Goal: Information Seeking & Learning: Learn about a topic

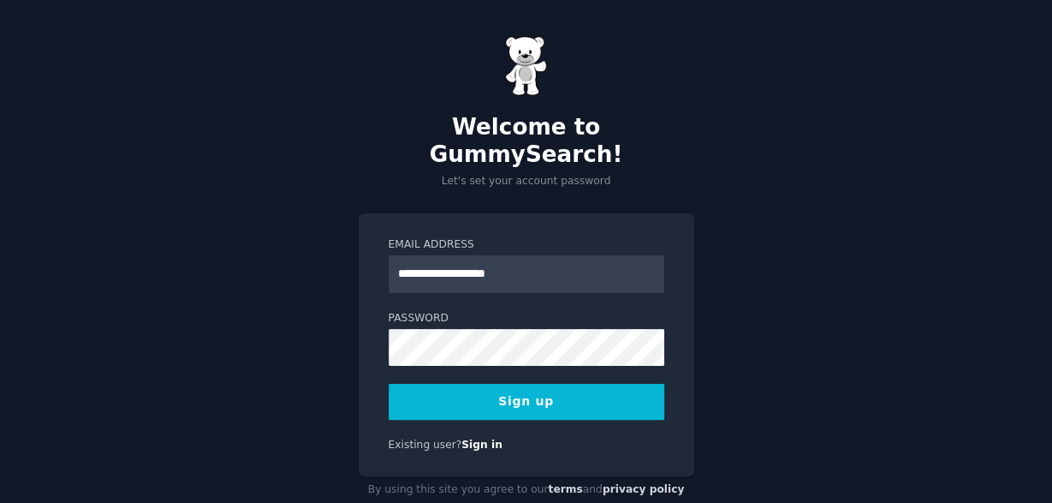
type input "**********"
click at [499, 384] on button "Sign up" at bounding box center [527, 402] width 276 height 36
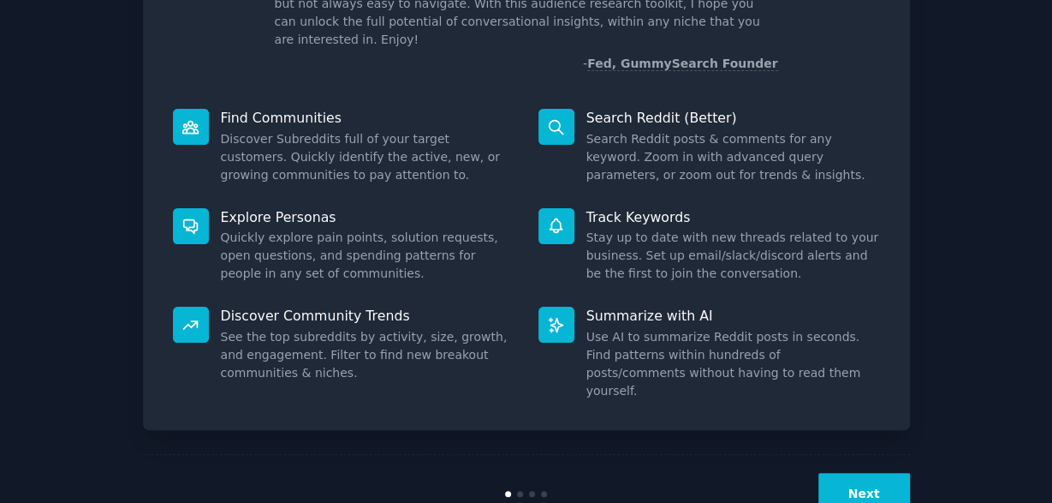
scroll to position [166, 0]
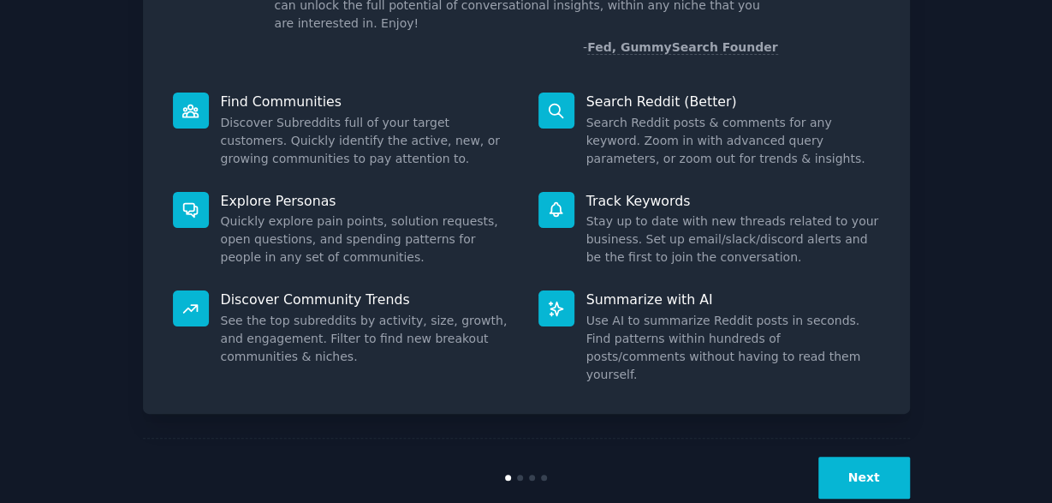
click at [826, 456] on button "Next" at bounding box center [865, 477] width 92 height 42
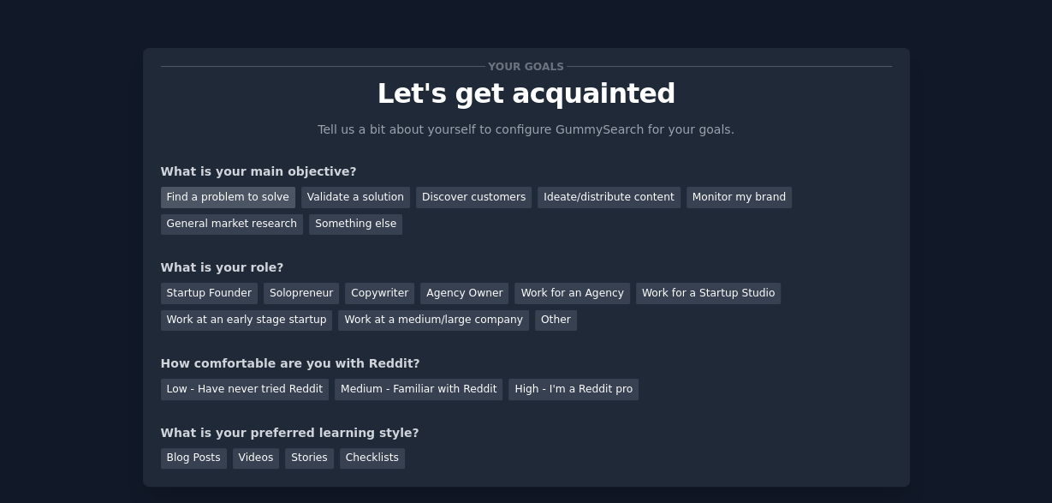
click at [247, 198] on div "Find a problem to solve" at bounding box center [228, 197] width 134 height 21
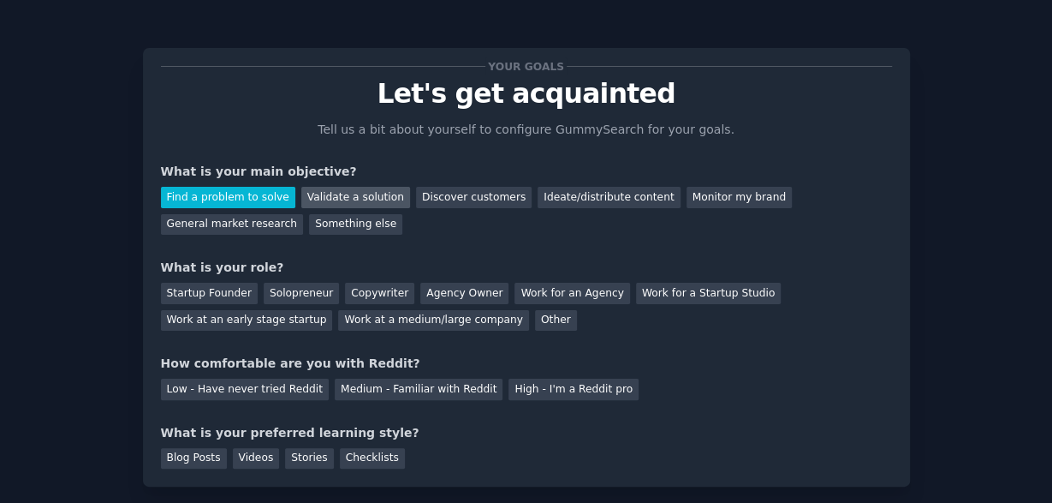
click at [316, 198] on div "Validate a solution" at bounding box center [355, 197] width 109 height 21
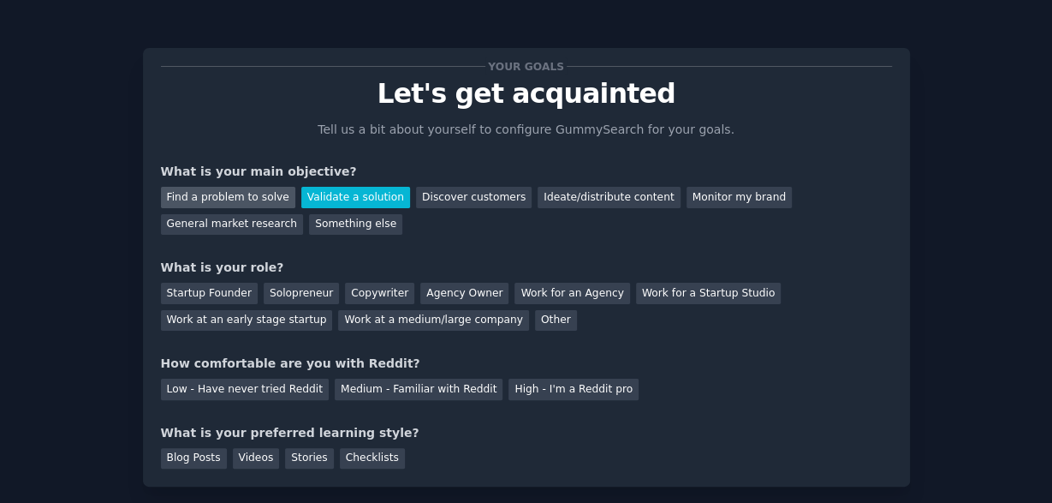
click at [235, 196] on div "Find a problem to solve" at bounding box center [228, 197] width 134 height 21
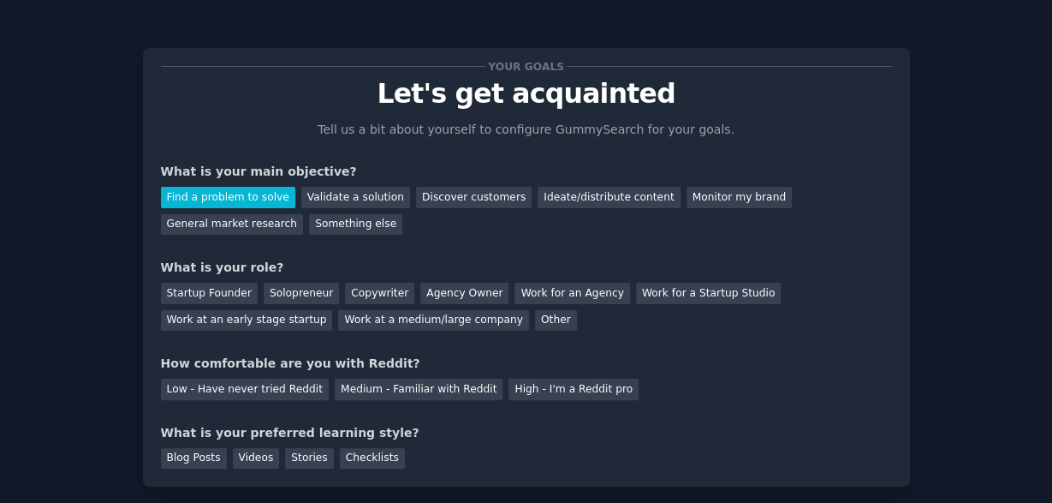
scroll to position [110, 0]
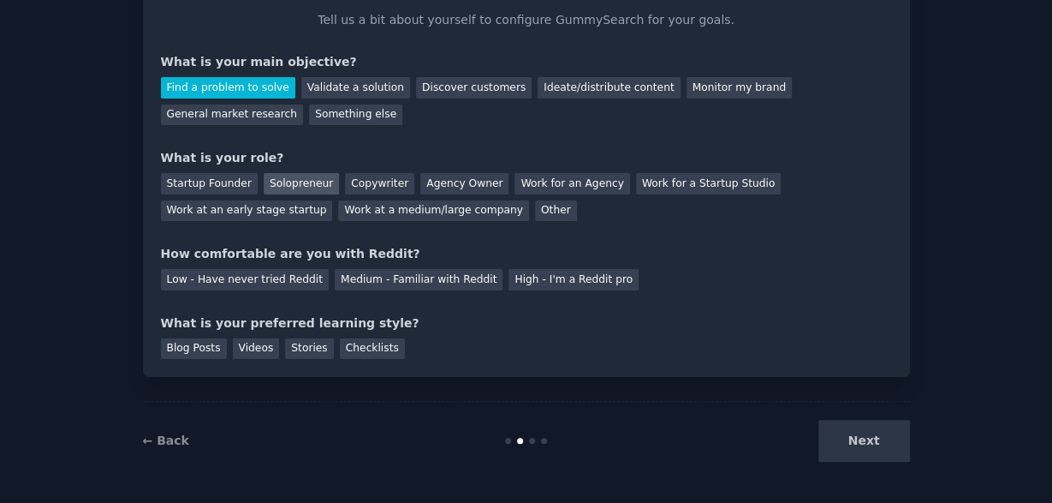
click at [313, 185] on div "Solopreneur" at bounding box center [301, 183] width 75 height 21
click at [453, 283] on div "Medium - Familiar with Reddit" at bounding box center [419, 279] width 168 height 21
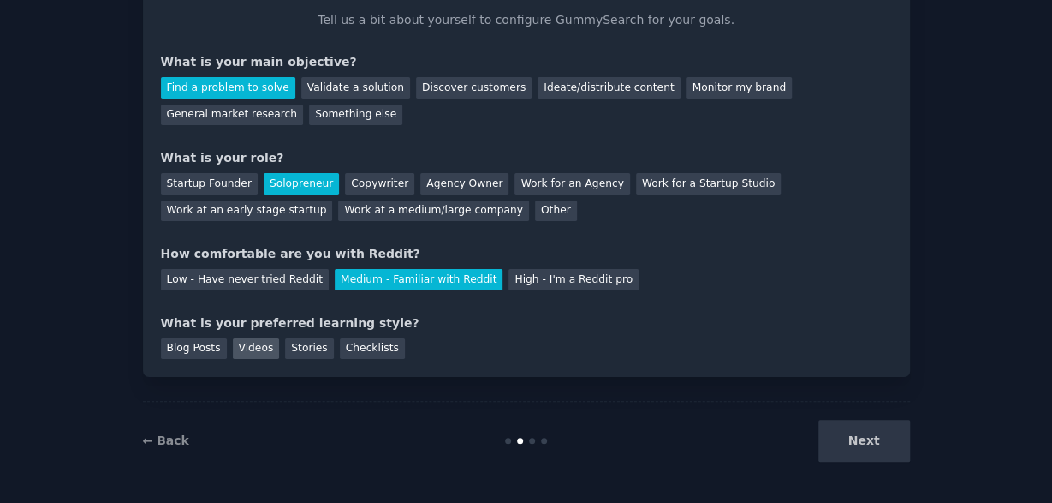
click at [250, 350] on div "Videos" at bounding box center [256, 348] width 47 height 21
click at [826, 438] on button "Next" at bounding box center [865, 441] width 92 height 42
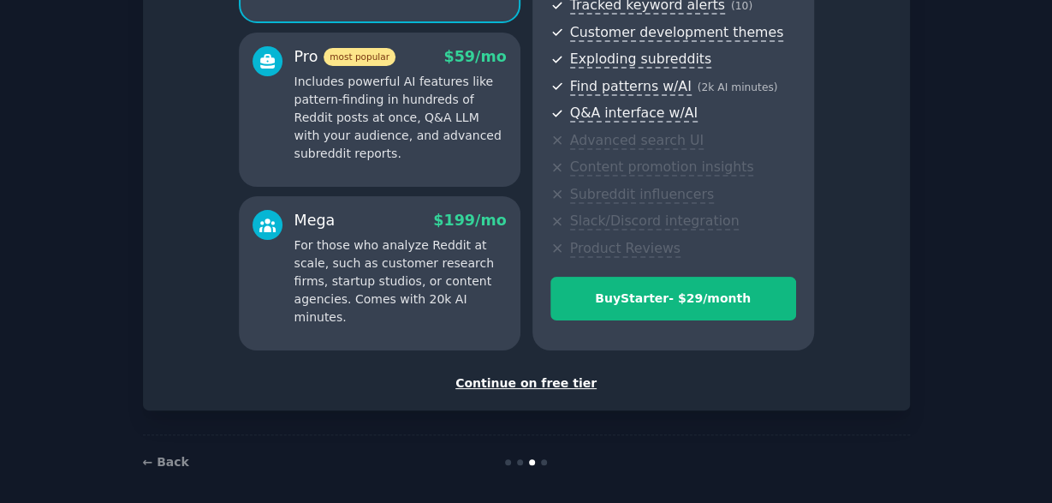
scroll to position [293, 0]
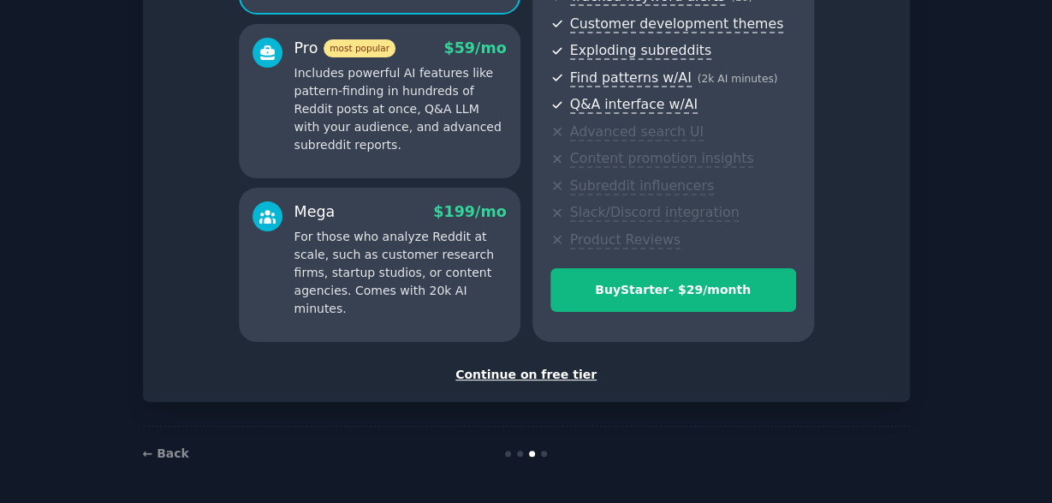
click at [545, 376] on div "Continue on free tier" at bounding box center [526, 375] width 731 height 18
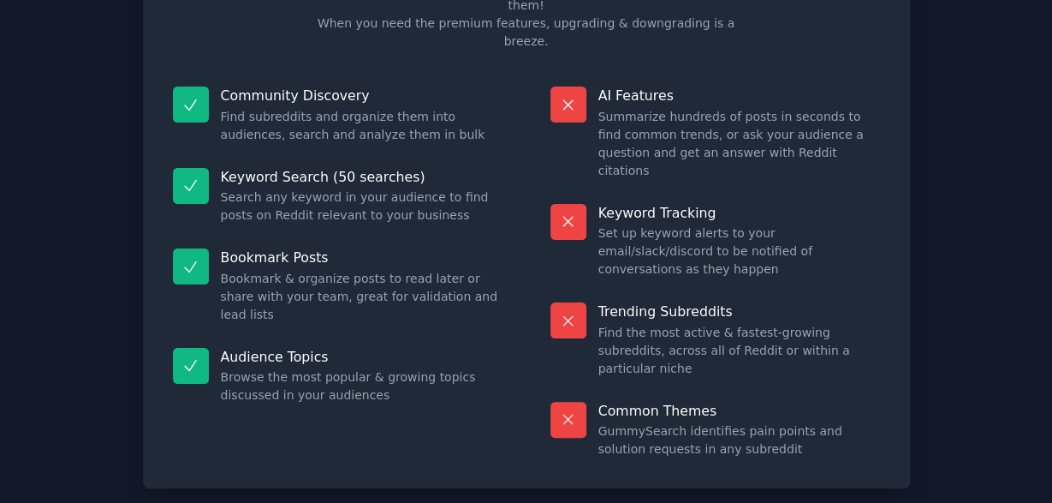
scroll to position [164, 0]
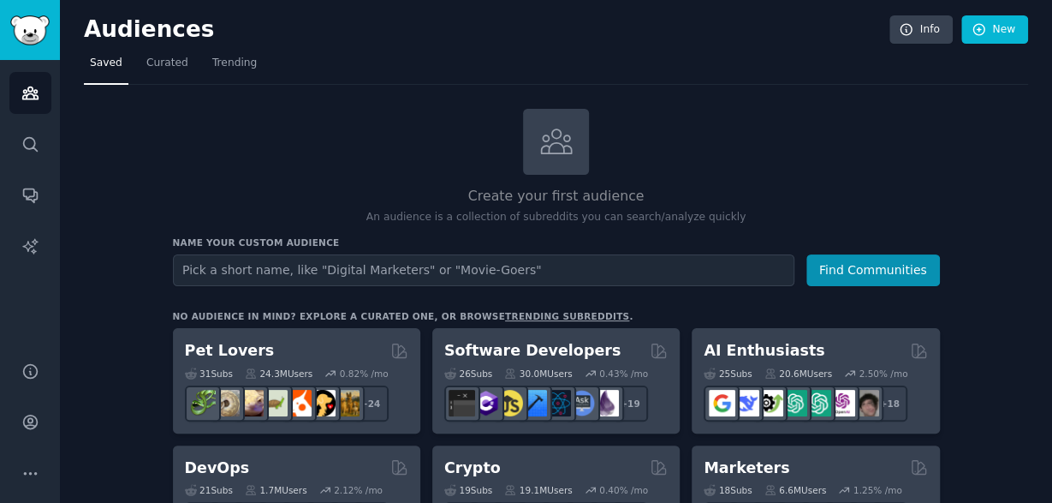
click at [422, 277] on input "text" at bounding box center [484, 270] width 622 height 32
type input "Flash cards"
click at [807, 254] on button "Find Communities" at bounding box center [874, 270] width 134 height 32
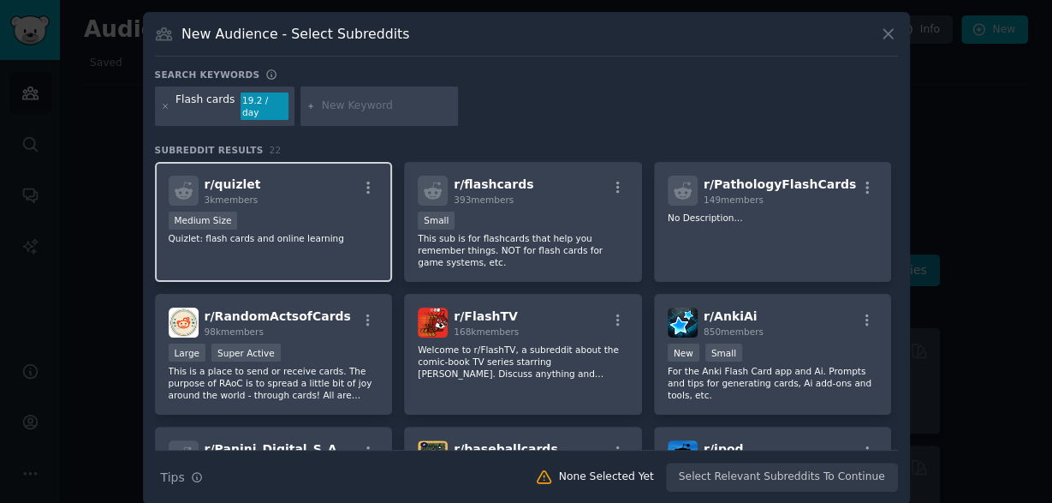
click at [320, 212] on div "Medium Size" at bounding box center [274, 222] width 211 height 21
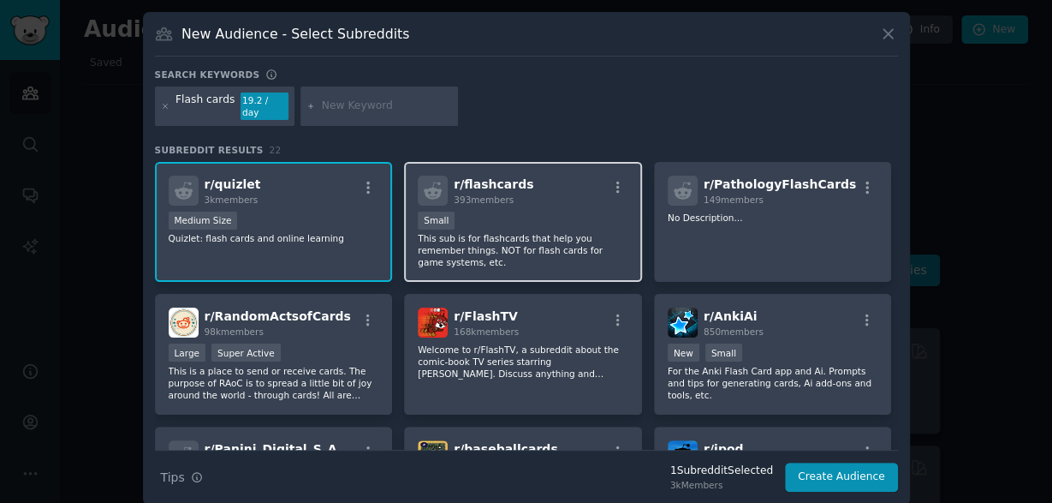
click at [491, 232] on p "This sub is for flashcards that help you remember things. NOT for flash cards f…" at bounding box center [523, 250] width 211 height 36
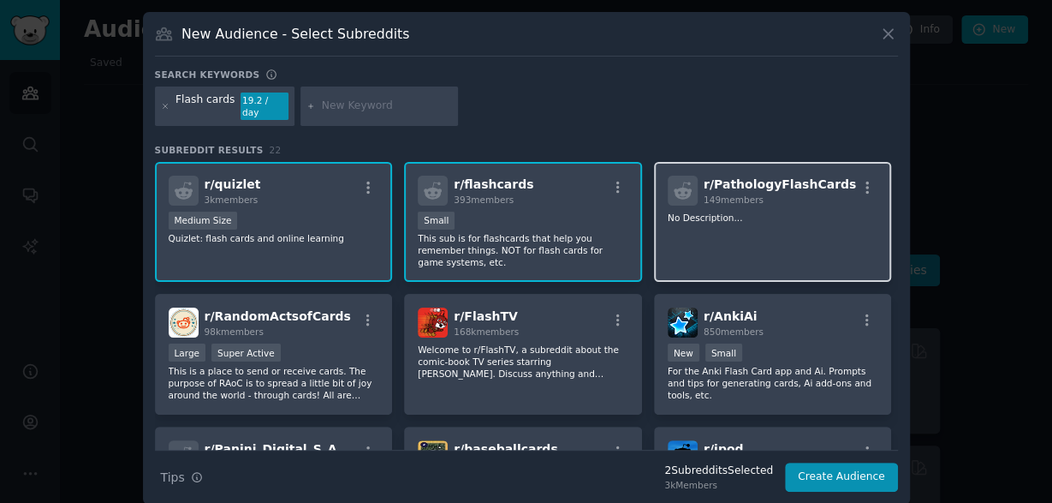
click at [815, 212] on p "No Description..." at bounding box center [773, 218] width 211 height 12
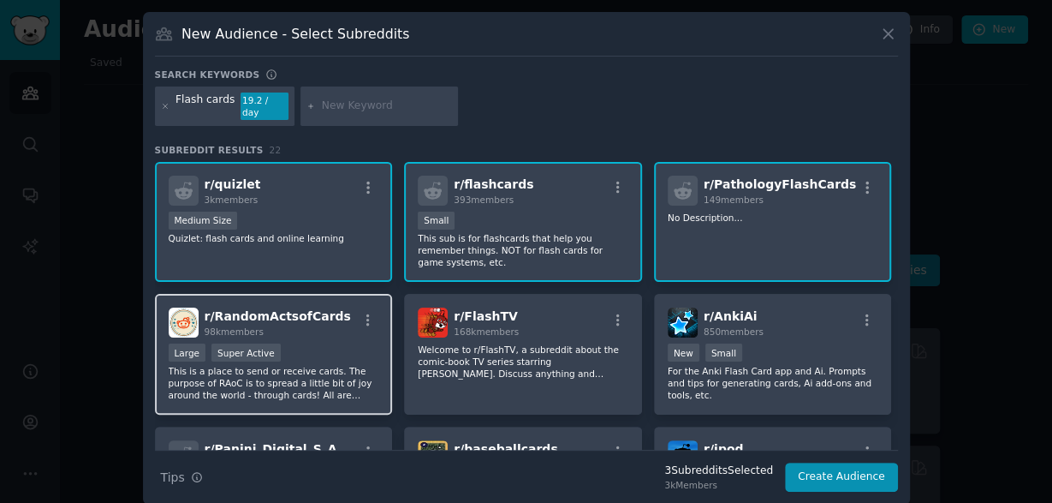
click at [347, 316] on div "r/ RandomActsofCards 98k members Large Super Active This is a place to send or …" at bounding box center [274, 354] width 238 height 121
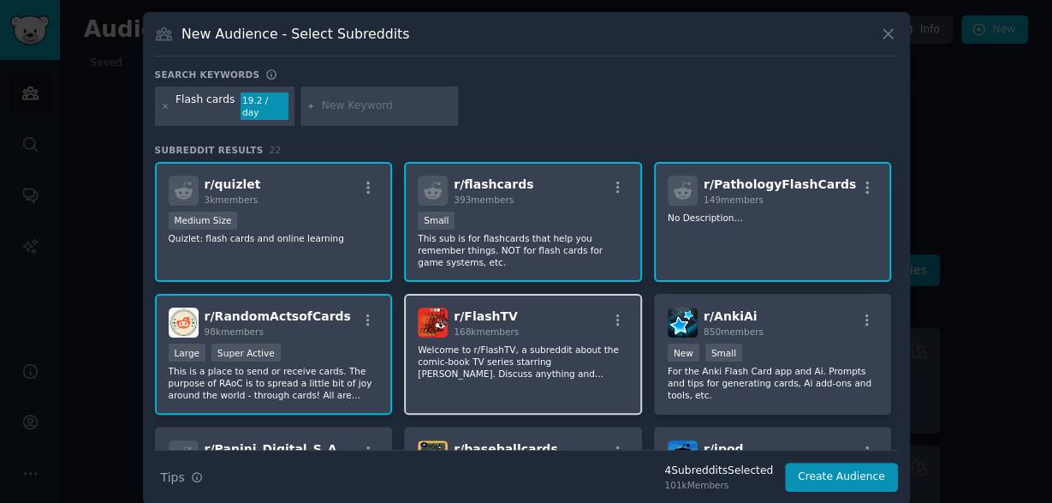
click at [569, 343] on p "Welcome to r/FlashTV, a subreddit about the comic-book TV series starring Grant…" at bounding box center [523, 361] width 211 height 36
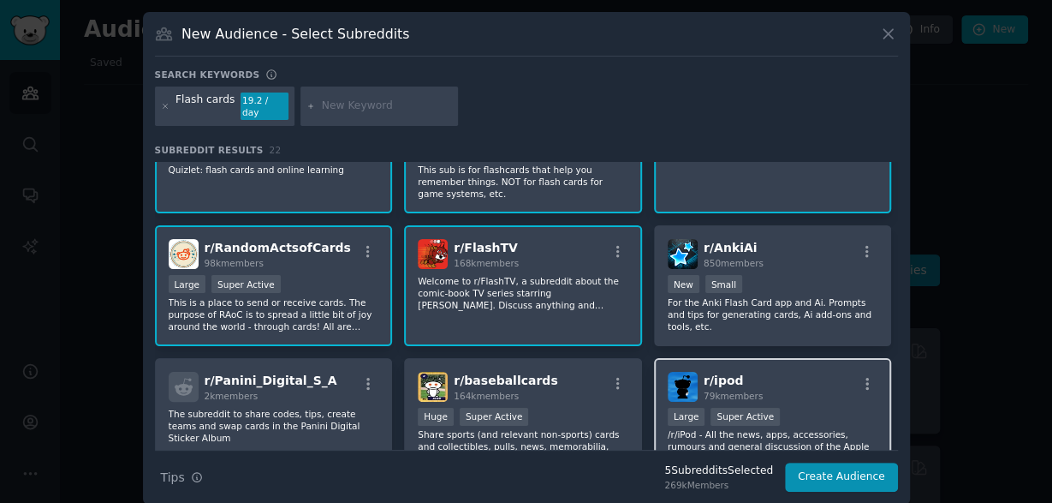
scroll to position [96, 0]
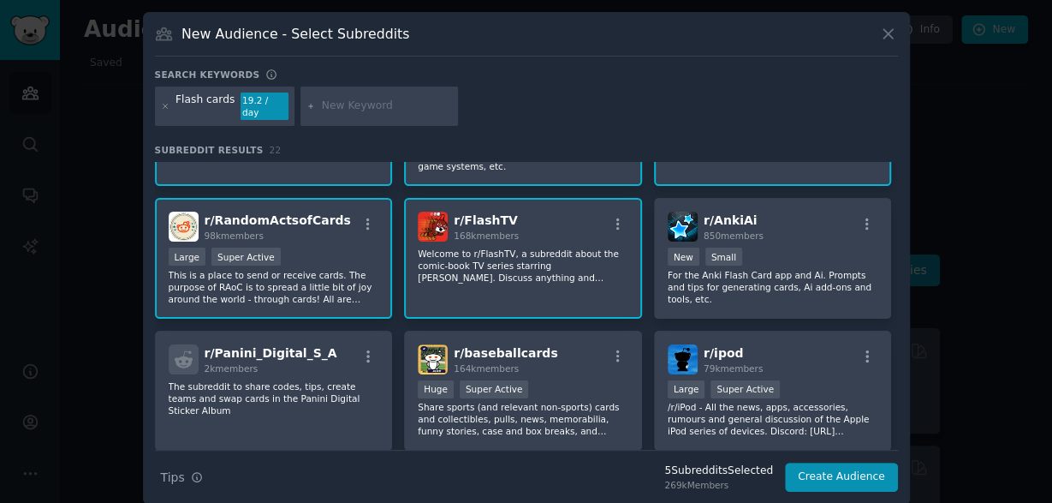
click at [564, 271] on div "r/ FlashTV 168k members Welcome to r/FlashTV, a subreddit about the comic-book …" at bounding box center [523, 258] width 238 height 121
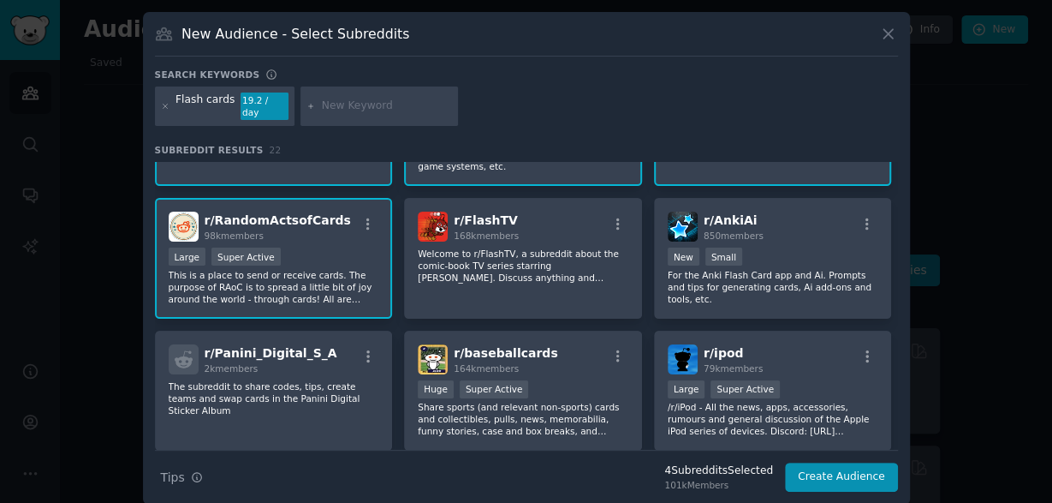
click at [304, 283] on div "r/ RandomActsofCards 98k members Large Super Active This is a place to send or …" at bounding box center [274, 258] width 238 height 121
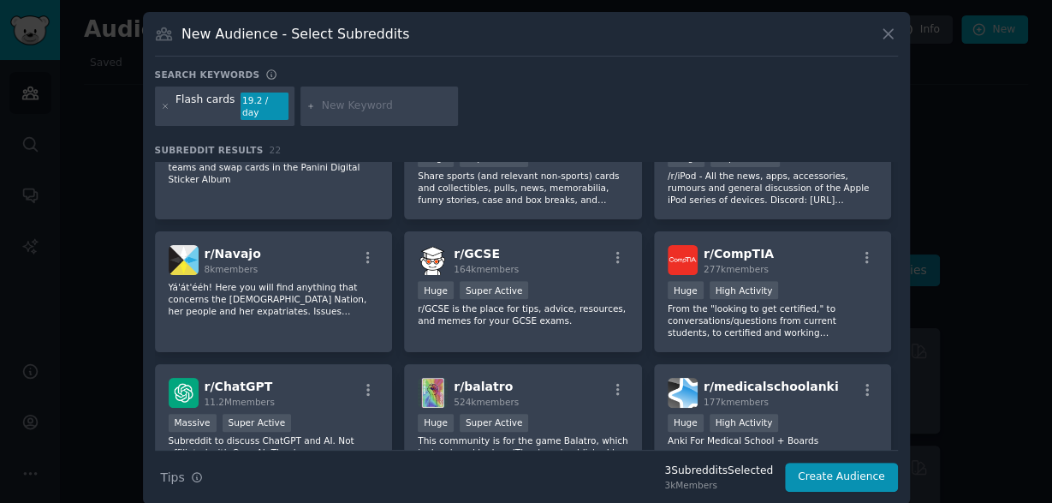
scroll to position [0, 0]
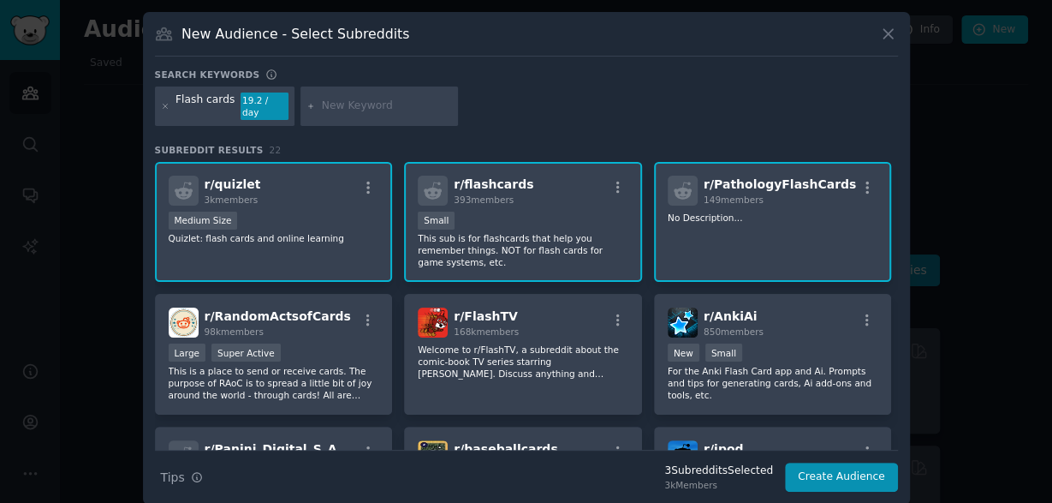
click at [690, 222] on div "r/ PathologyFlashCards 149 members No Description..." at bounding box center [773, 222] width 238 height 121
click at [563, 244] on div "r/ flashcards 393 members 100 - 1000 members Small This sub is for flashcards t…" at bounding box center [523, 222] width 238 height 121
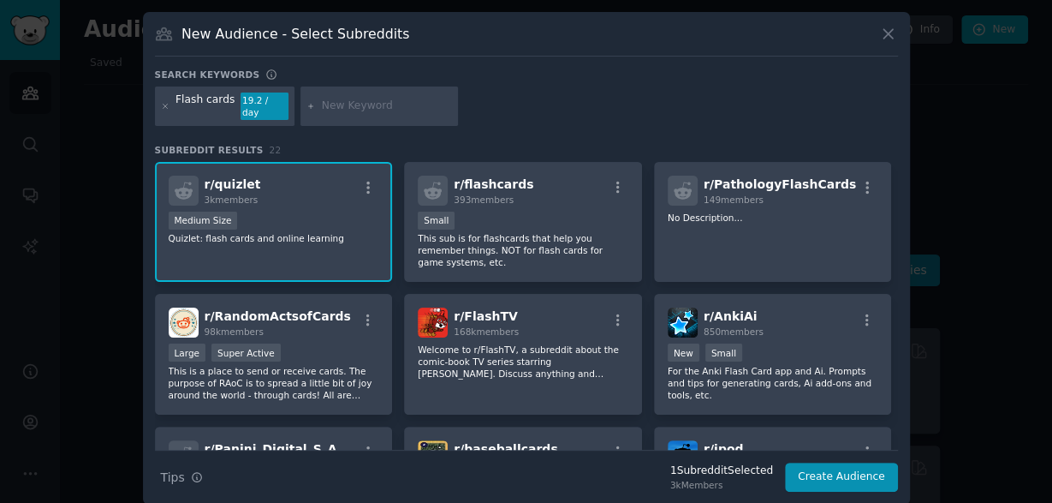
click at [325, 212] on div "Medium Size" at bounding box center [274, 222] width 211 height 21
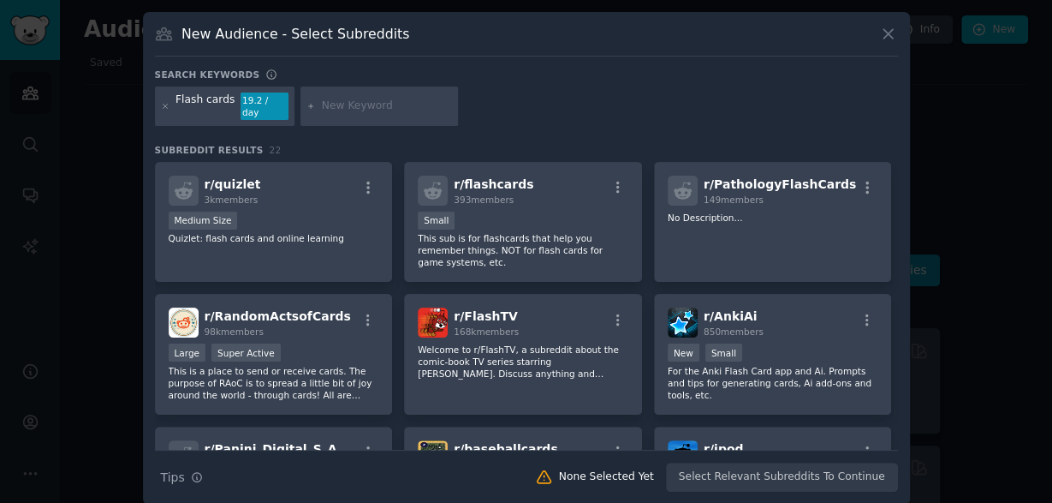
click at [352, 98] on input "text" at bounding box center [387, 105] width 130 height 15
type input "Anki"
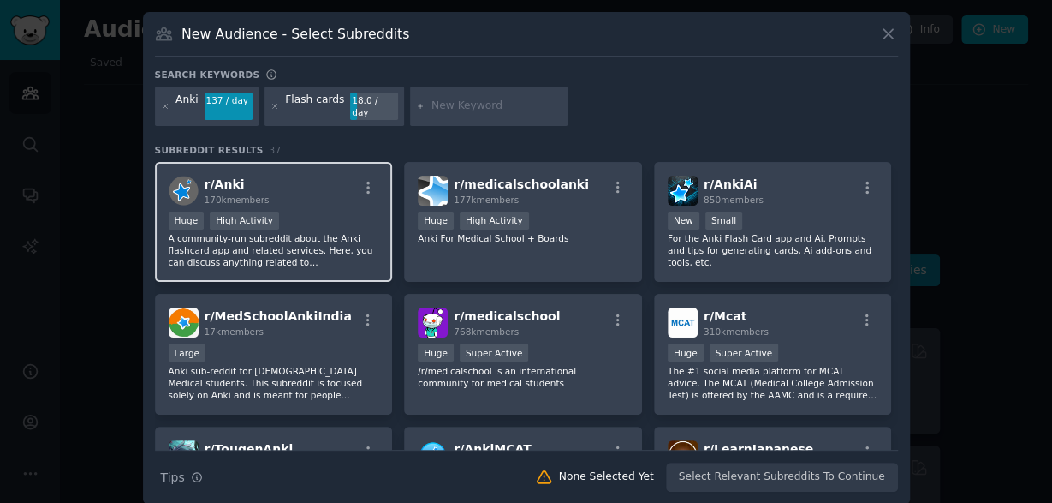
click at [335, 212] on div "Huge High Activity" at bounding box center [274, 222] width 211 height 21
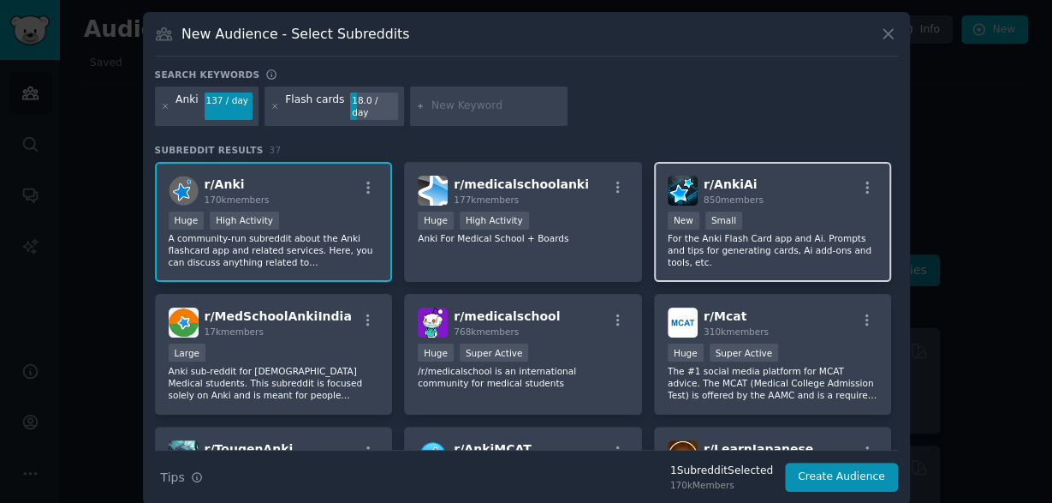
click at [820, 212] on div "100 - 1000 members New Small" at bounding box center [773, 222] width 211 height 21
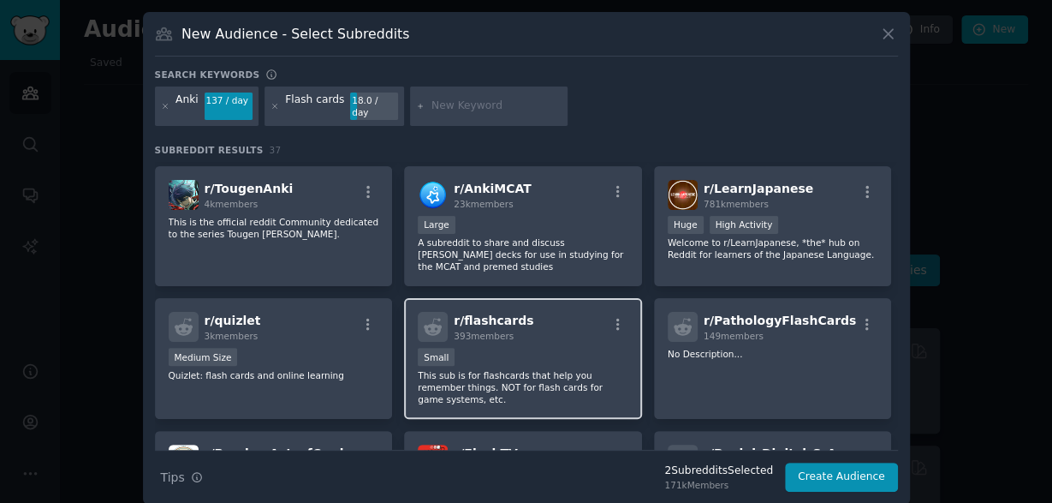
scroll to position [277, 0]
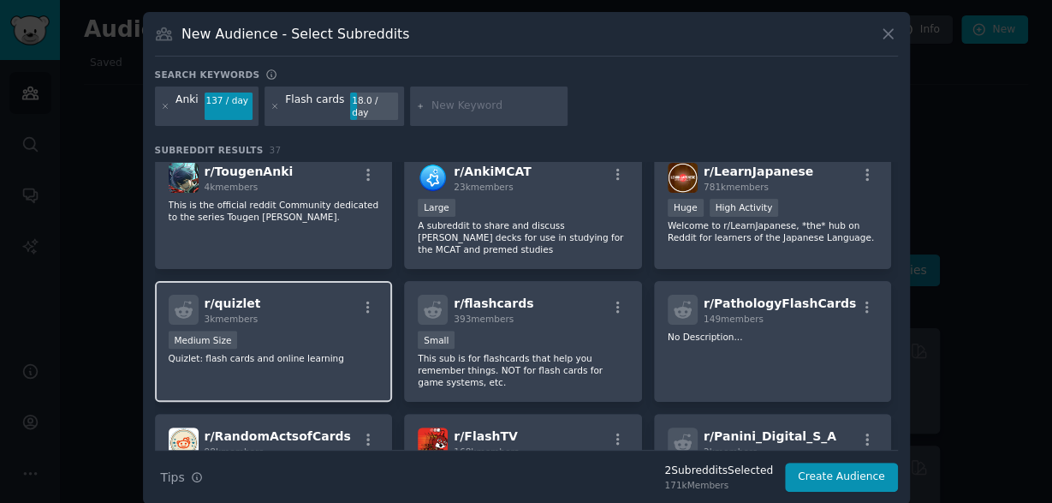
click at [294, 331] on div "Medium Size" at bounding box center [274, 341] width 211 height 21
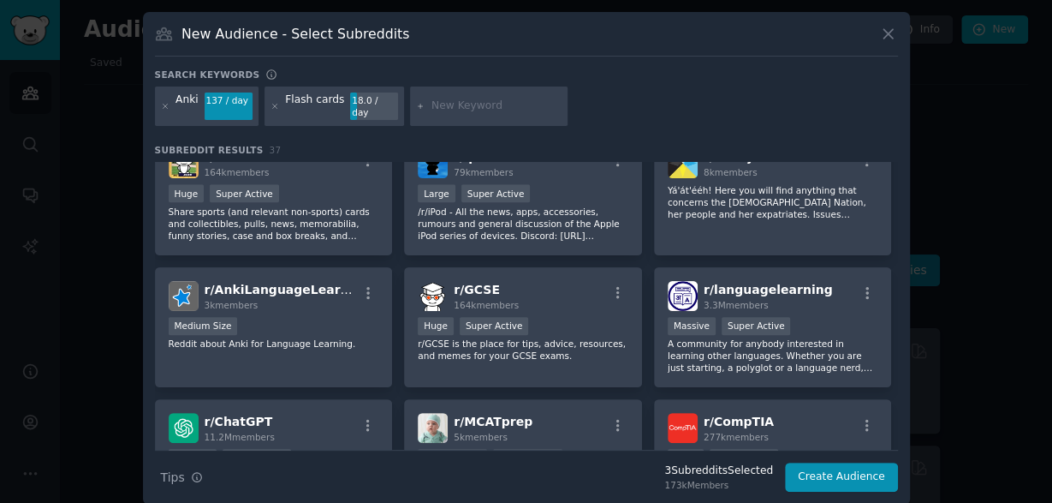
scroll to position [0, 0]
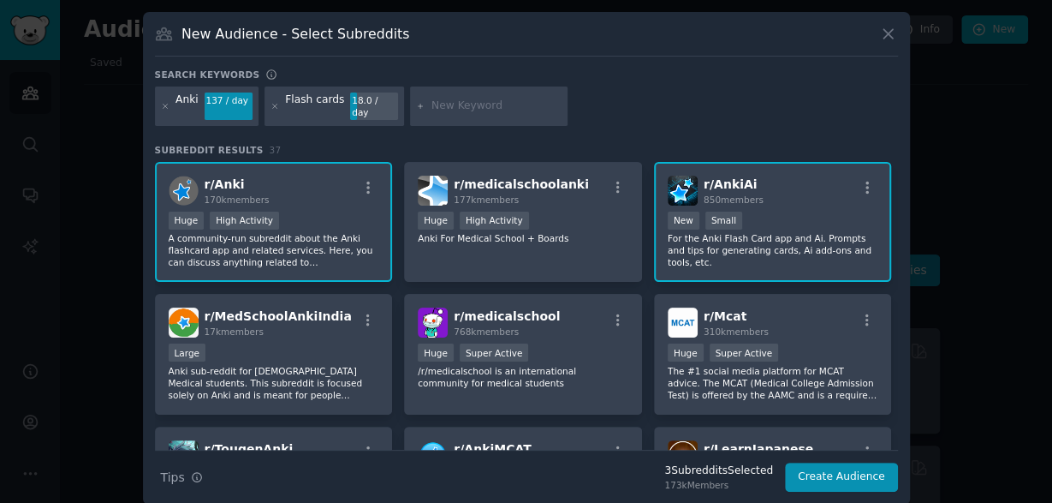
click at [491, 100] on input "text" at bounding box center [497, 105] width 130 height 15
click at [463, 98] on input "text" at bounding box center [497, 105] width 130 height 15
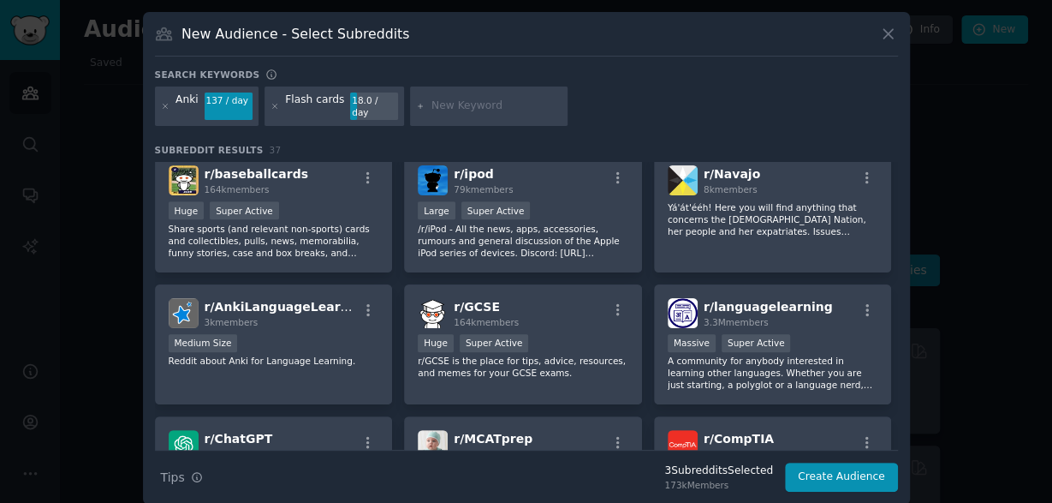
scroll to position [96, 0]
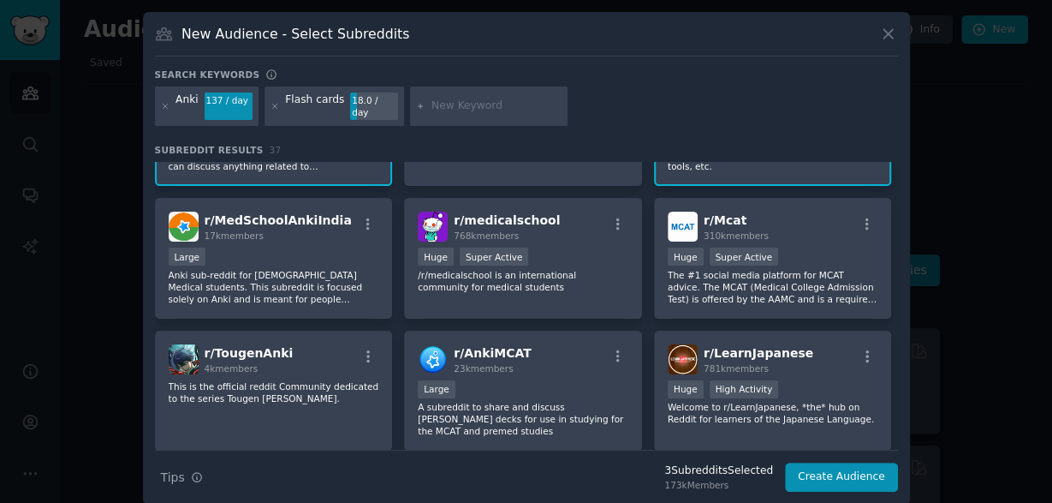
click at [486, 100] on input "text" at bounding box center [497, 105] width 130 height 15
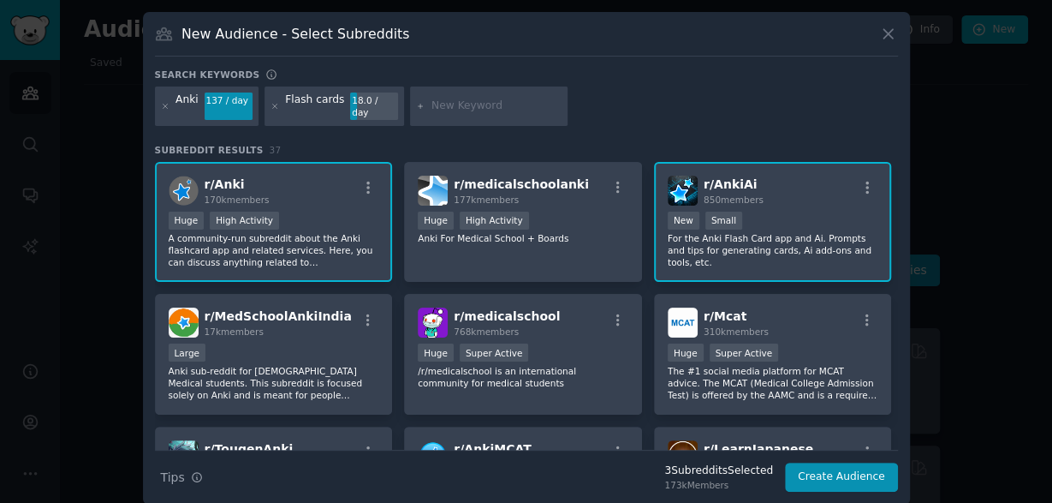
scroll to position [0, 0]
click at [842, 465] on button "Create Audience" at bounding box center [841, 476] width 113 height 29
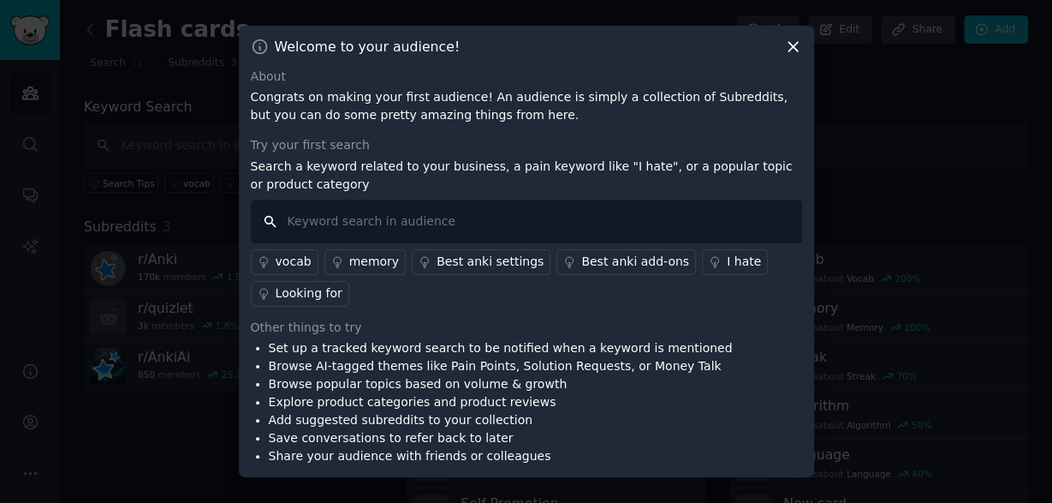
click at [693, 208] on input "text" at bounding box center [526, 222] width 551 height 44
click at [318, 300] on div "Looking for" at bounding box center [309, 293] width 67 height 18
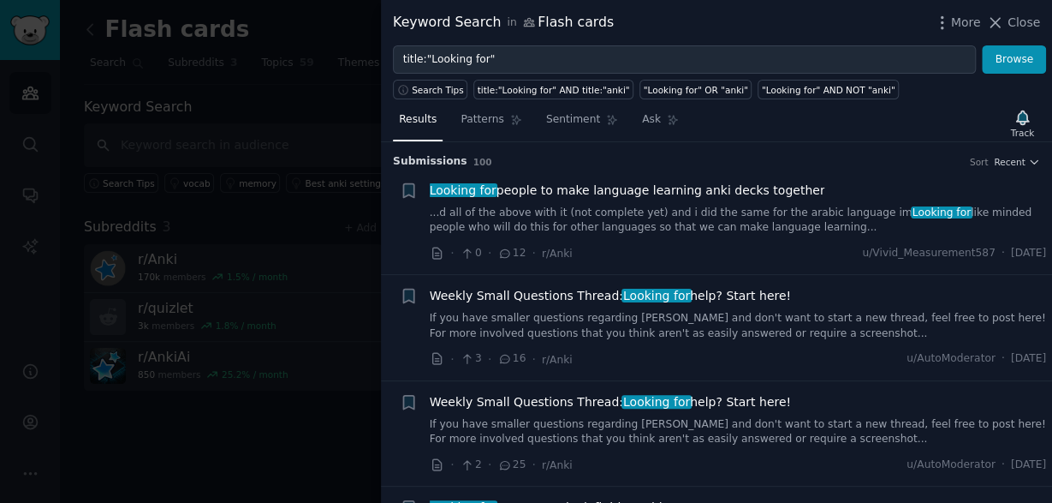
click at [808, 224] on link "...d all of the above with it (not complete yet) and i did the same for the ara…" at bounding box center [738, 221] width 617 height 30
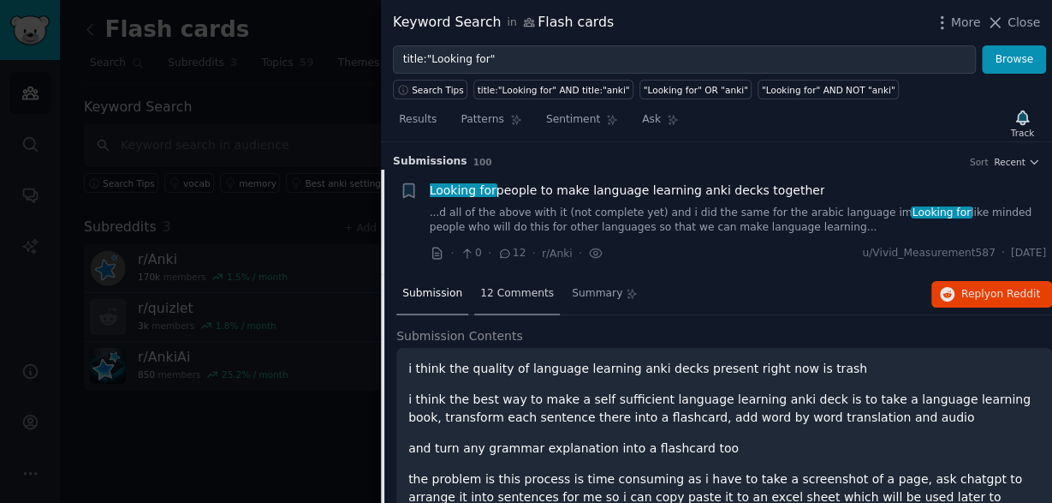
click at [508, 309] on div "12 Comments" at bounding box center [517, 294] width 86 height 41
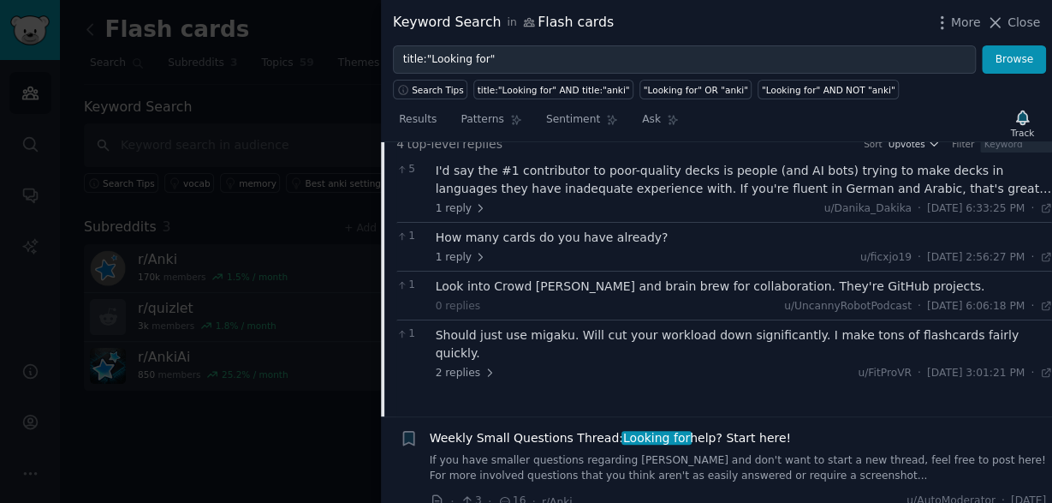
scroll to position [96, 0]
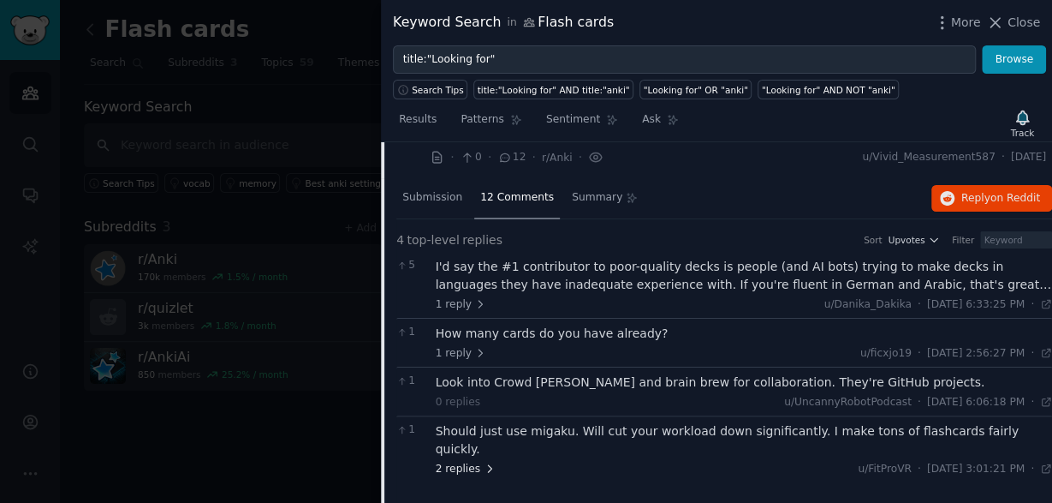
click at [462, 462] on span "2 replies" at bounding box center [466, 469] width 60 height 15
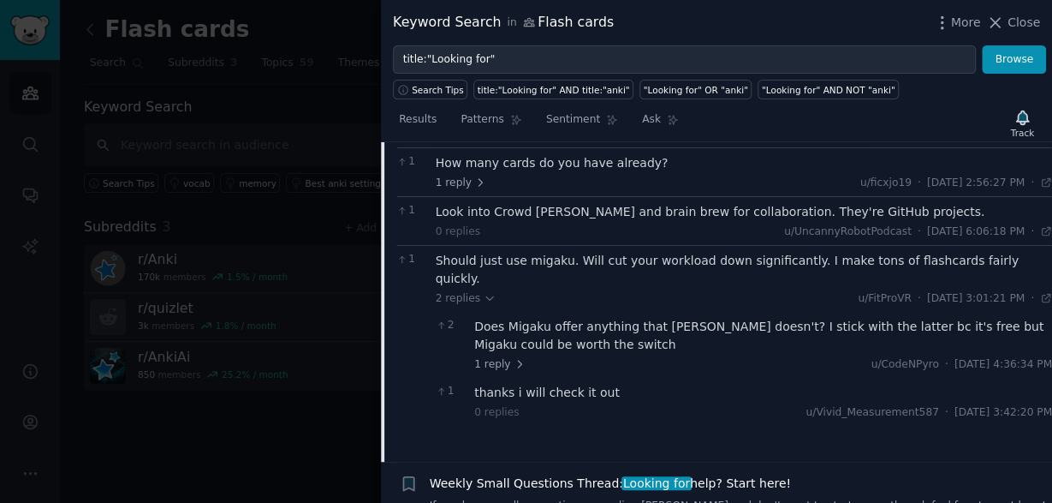
scroll to position [288, 0]
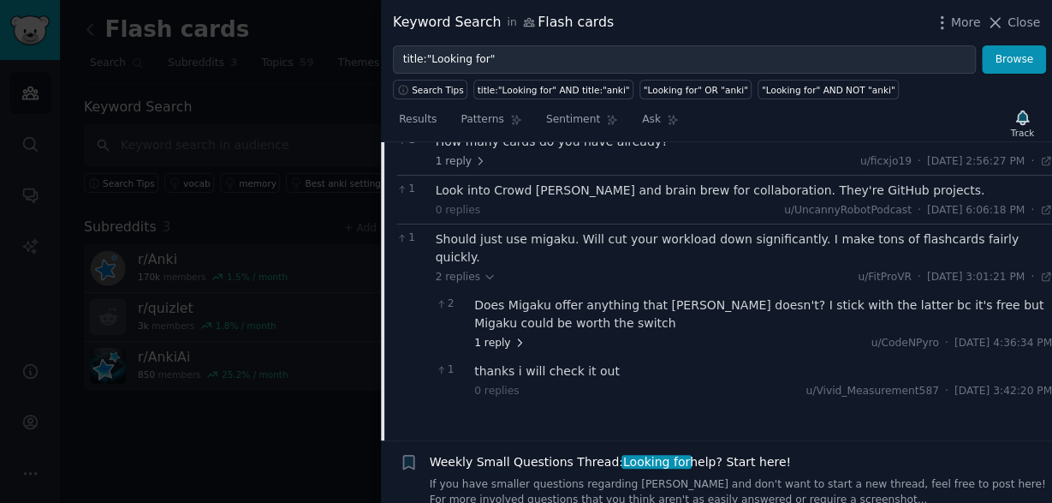
click at [498, 336] on span "1 reply" at bounding box center [499, 343] width 51 height 15
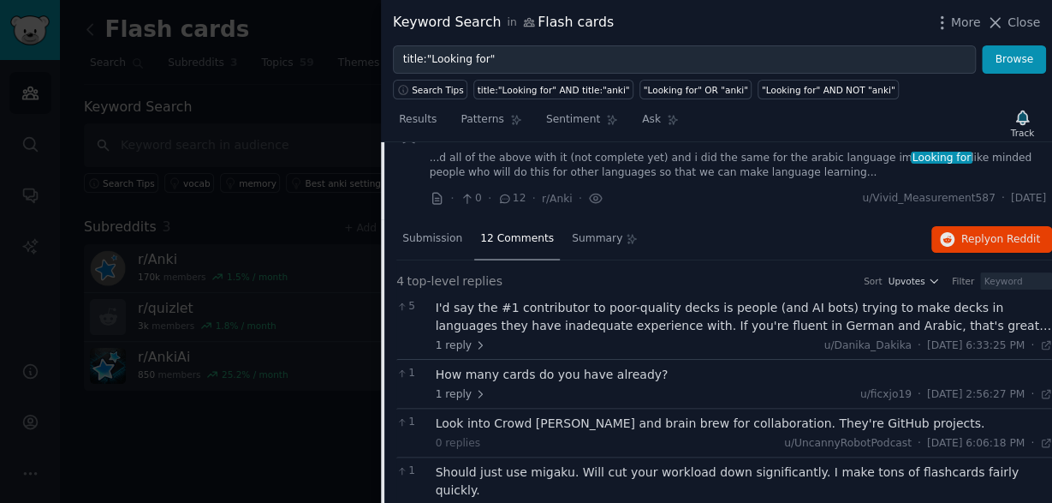
scroll to position [96, 0]
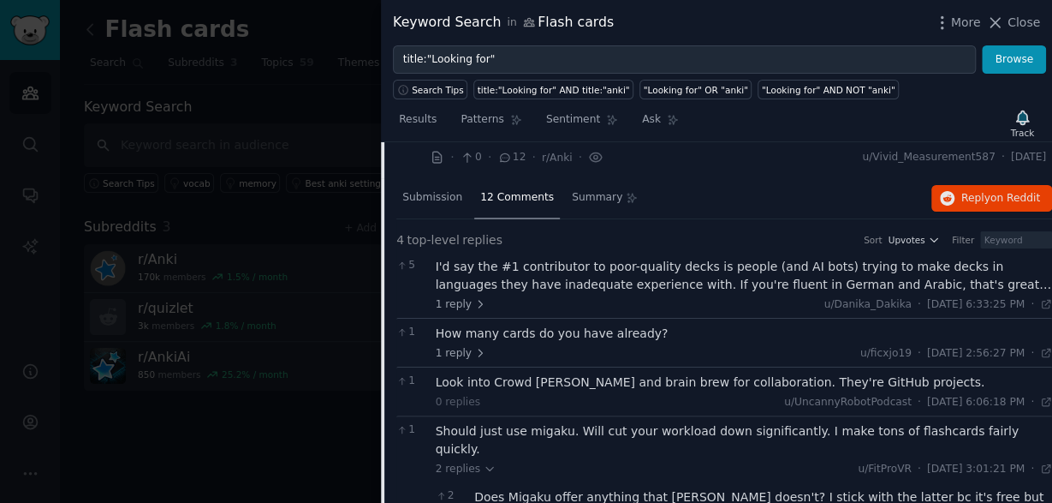
click at [717, 273] on div "I'd say the #1 contributor to poor-quality decks is people (and AI bots) trying…" at bounding box center [744, 276] width 617 height 36
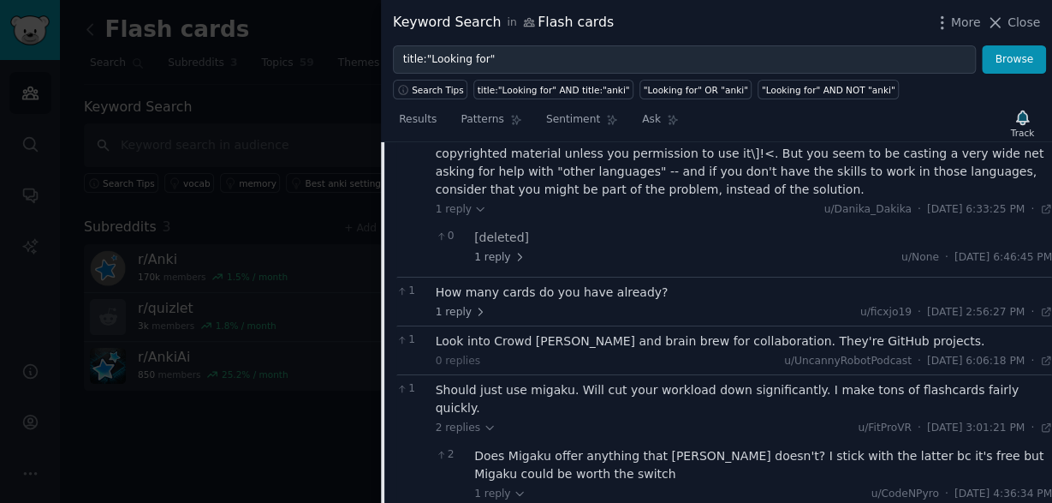
scroll to position [288, 0]
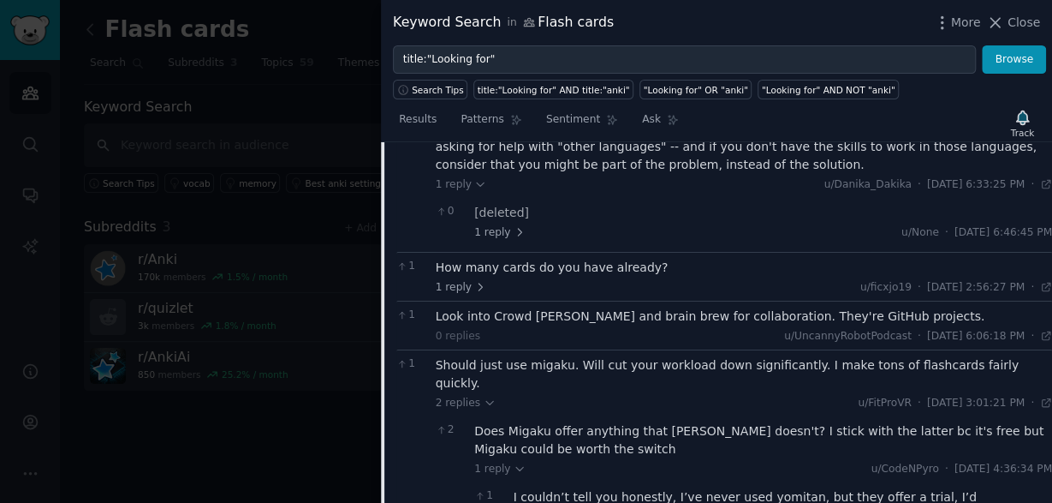
click at [666, 259] on div "How many cards do you have already?" at bounding box center [744, 268] width 617 height 18
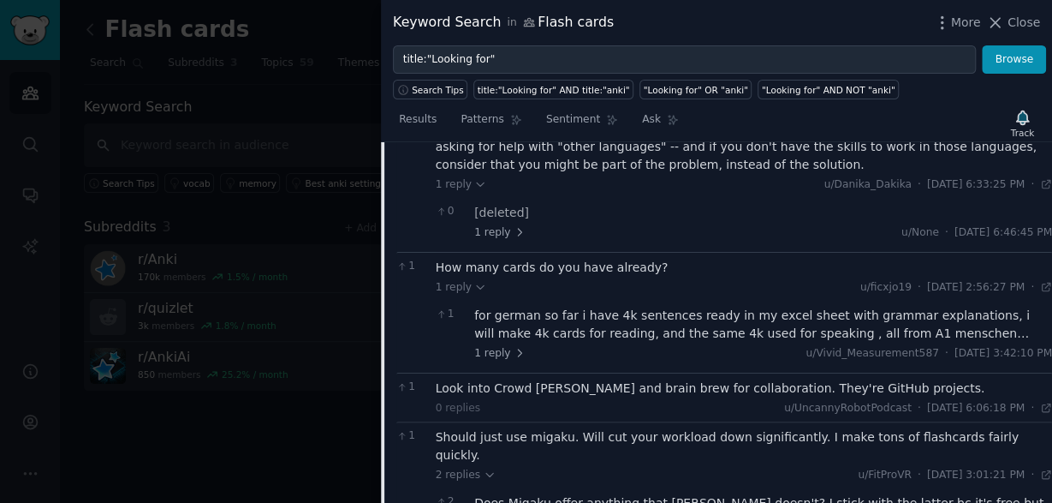
click at [653, 313] on div "for german so far i have 4k sentences ready in my excel sheet with grammar expl…" at bounding box center [763, 325] width 578 height 36
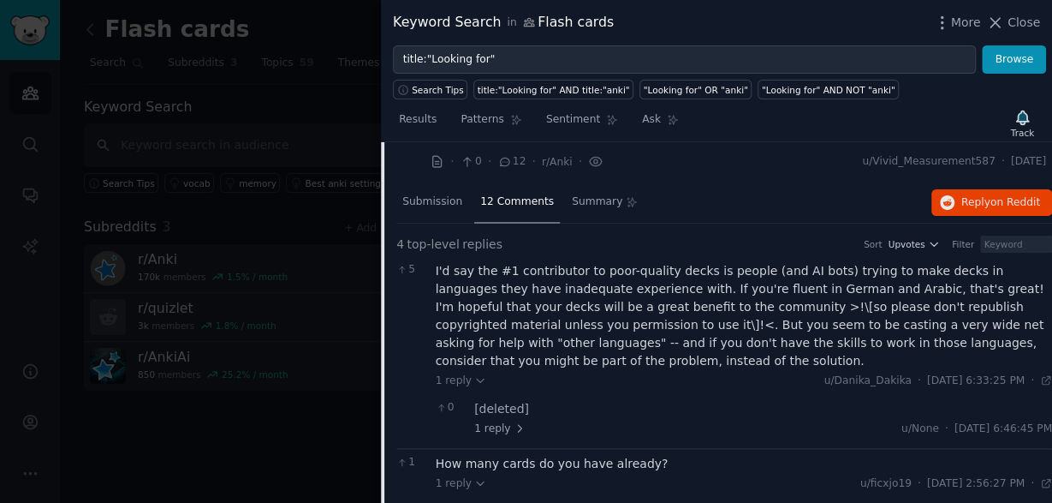
scroll to position [0, 0]
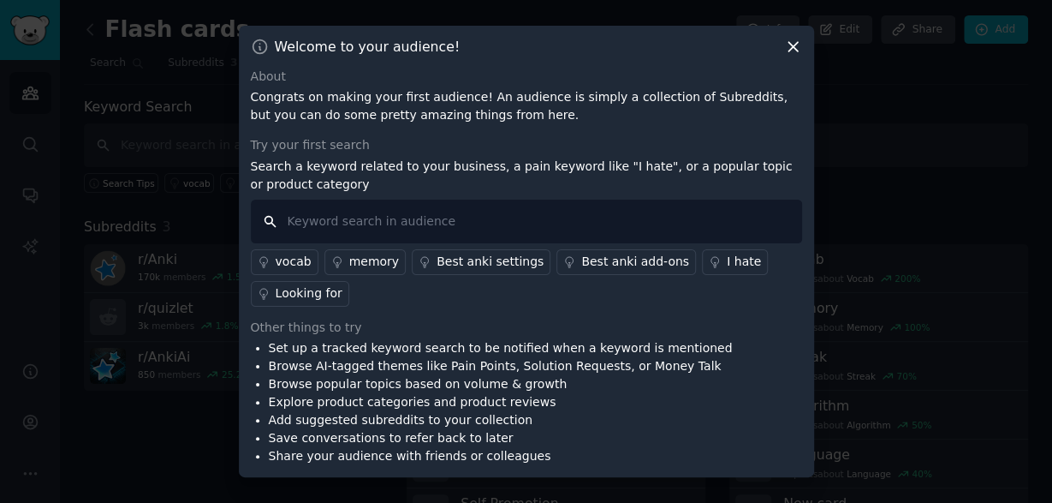
click at [455, 224] on input "text" at bounding box center [526, 222] width 551 height 44
paste input "I wish"
type input "I wish"
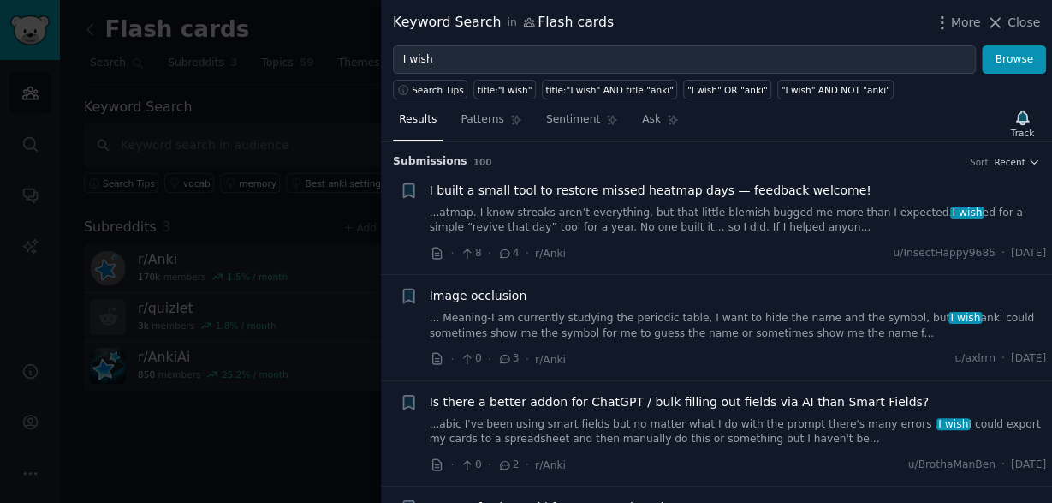
click at [710, 224] on link "...atmap. I know streaks aren’t everything, but that little blemish bugged me m…" at bounding box center [738, 221] width 617 height 30
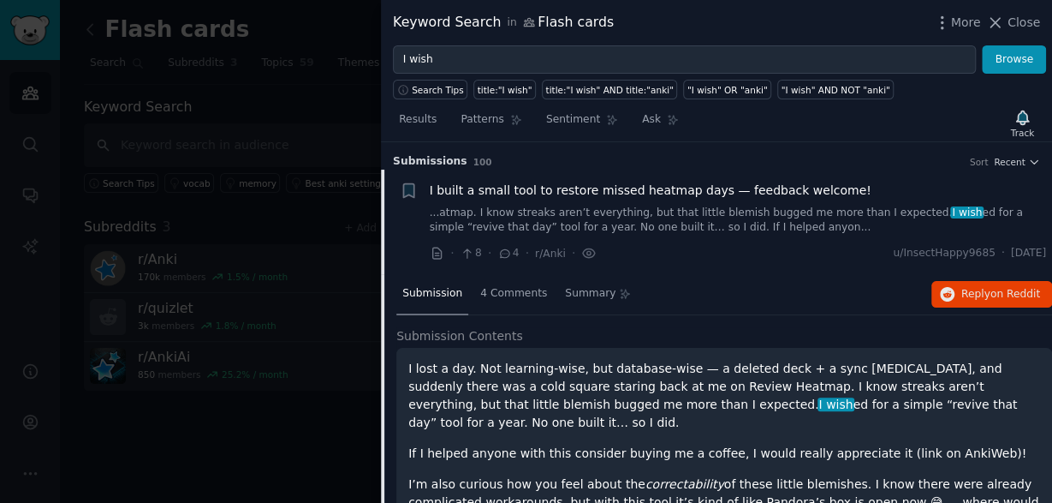
click at [716, 208] on link "...atmap. I know streaks aren’t everything, but that little blemish bugged me m…" at bounding box center [738, 221] width 617 height 30
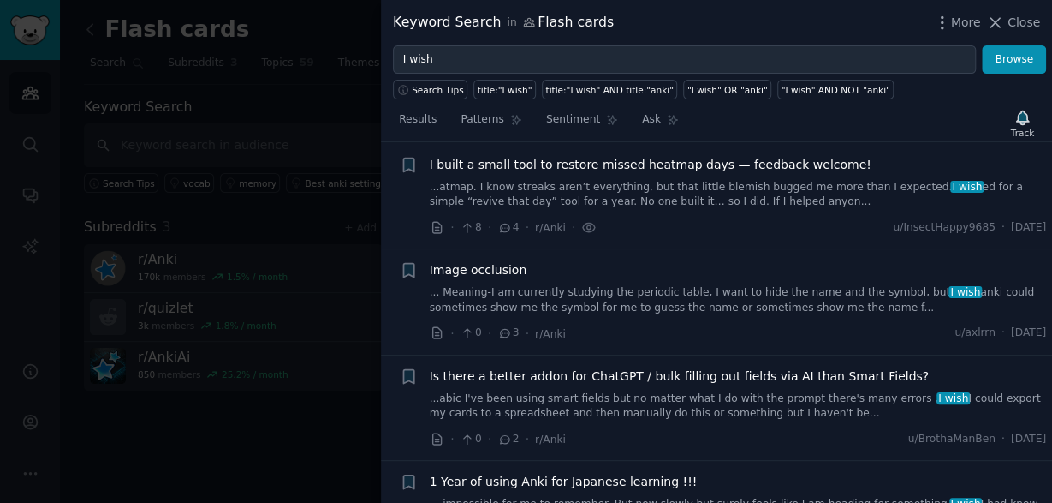
scroll to position [27, 0]
click at [687, 175] on div "I built a small tool to restore missed heatmap days — feedback welcome! ...atma…" at bounding box center [738, 182] width 617 height 54
click at [684, 188] on link "...atmap. I know streaks aren’t everything, but that little blemish bugged me m…" at bounding box center [738, 194] width 617 height 30
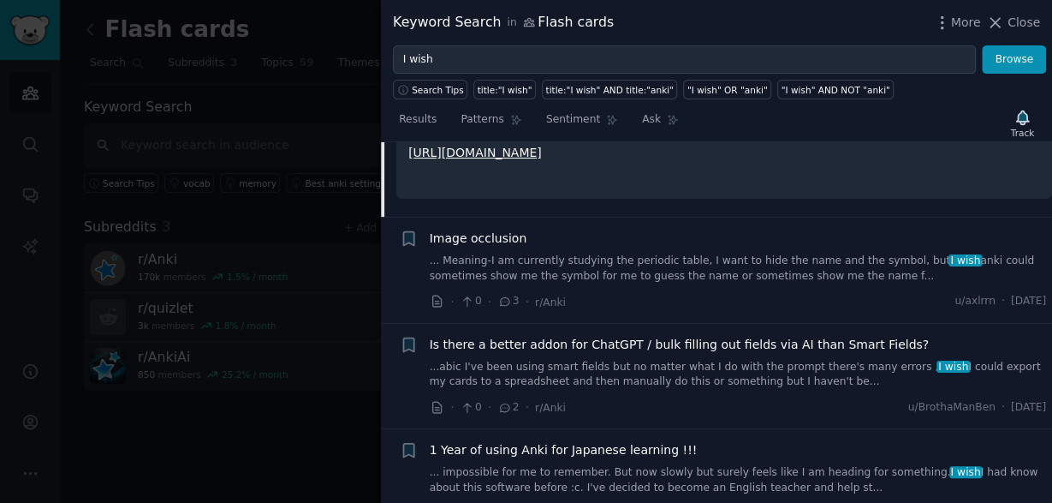
scroll to position [384, 0]
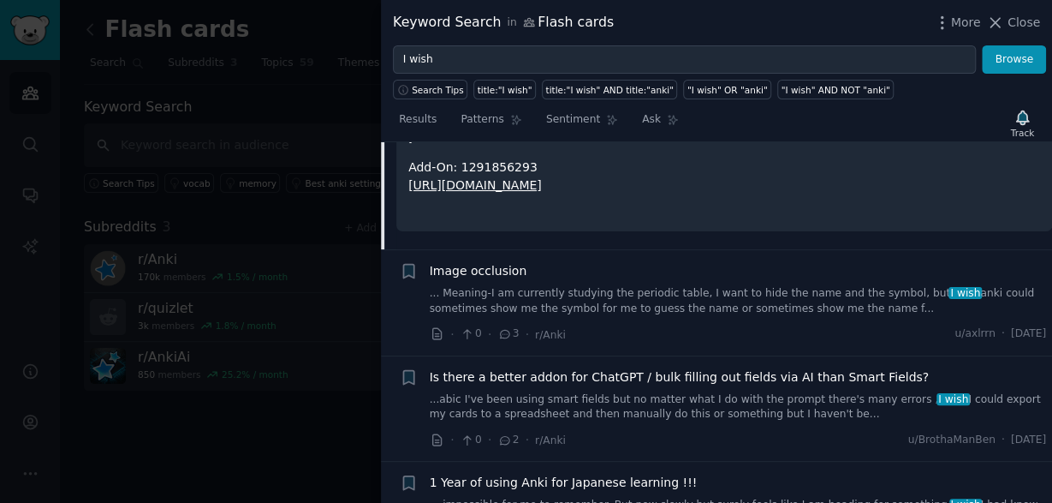
click at [678, 286] on link "... Meaning-I am currently studying the periodic table, I want to hide the name…" at bounding box center [738, 301] width 617 height 30
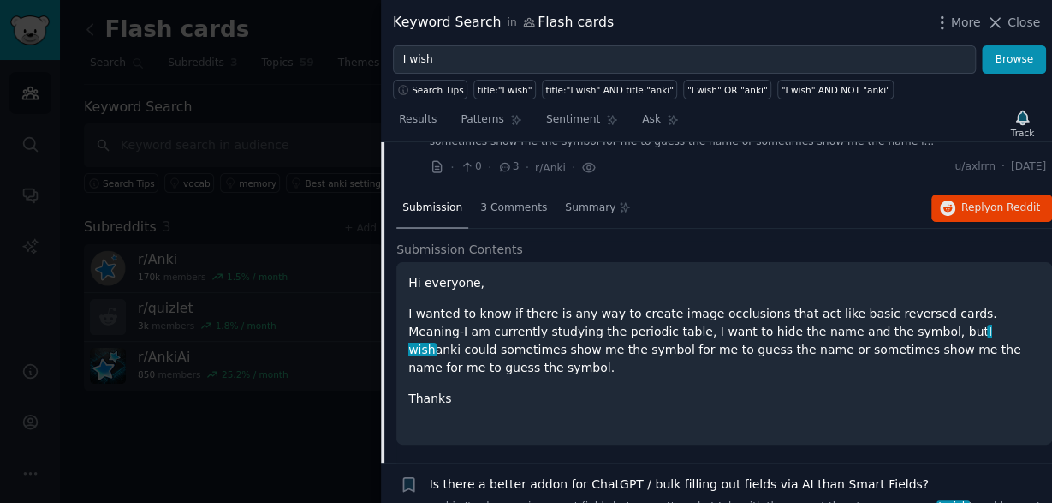
scroll to position [132, 0]
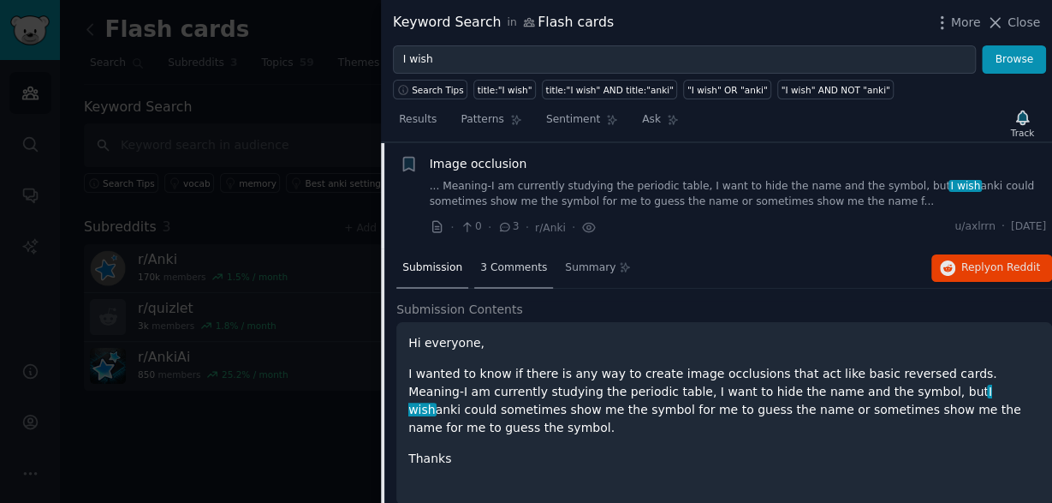
click at [498, 272] on span "3 Comments" at bounding box center [513, 267] width 67 height 15
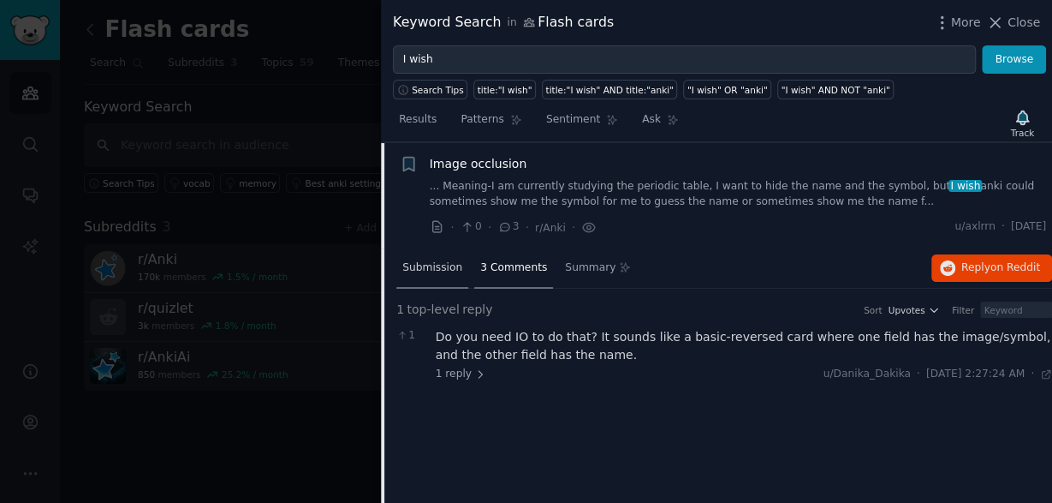
click at [420, 278] on div "Submission" at bounding box center [432, 268] width 72 height 41
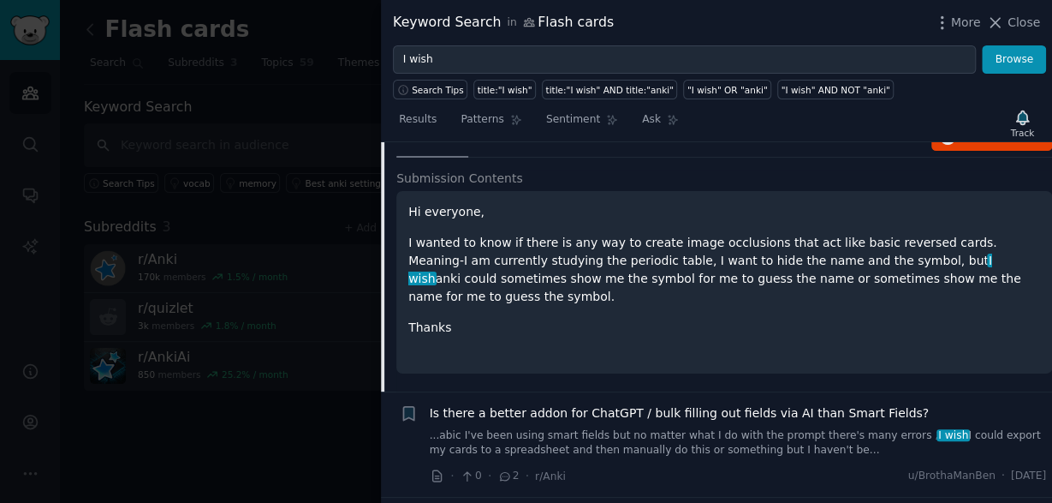
scroll to position [228, 0]
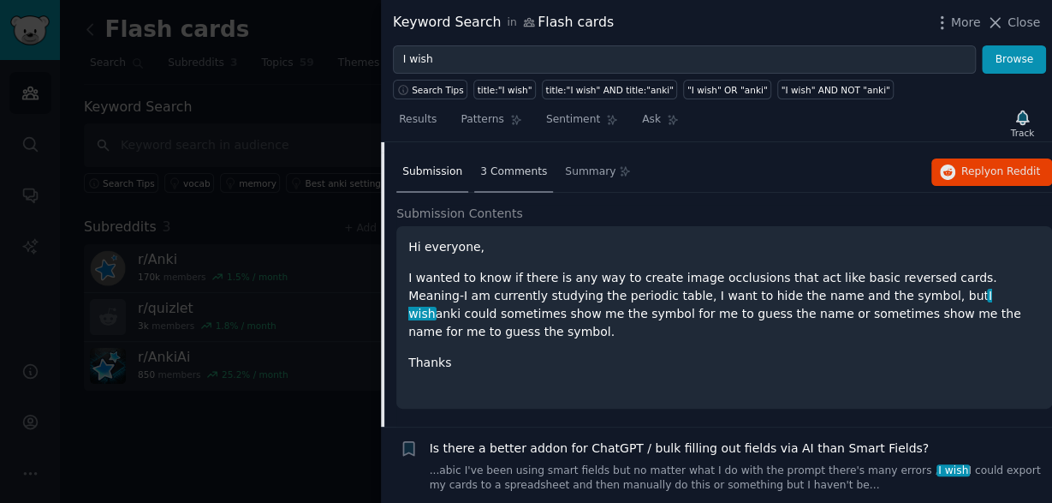
click at [502, 166] on span "3 Comments" at bounding box center [513, 171] width 67 height 15
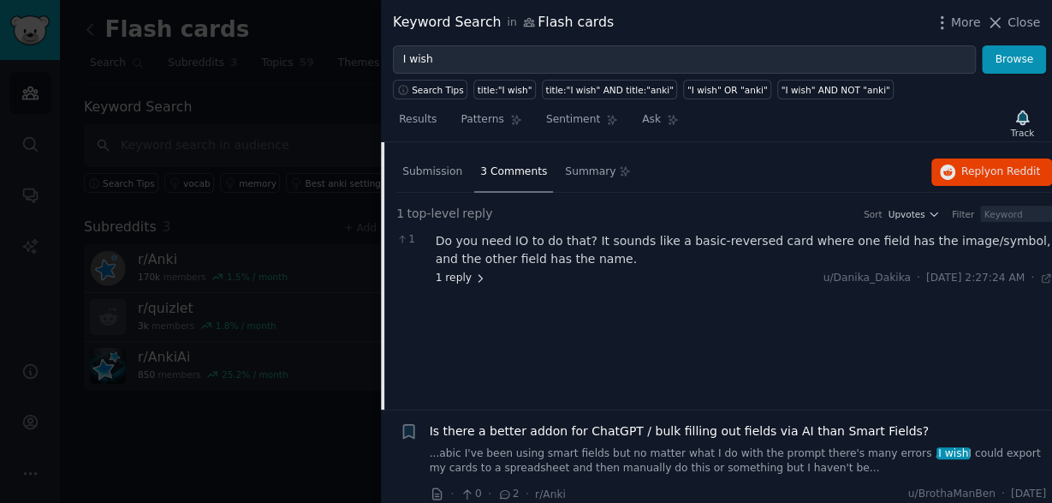
click at [471, 282] on span "1 reply" at bounding box center [461, 278] width 51 height 15
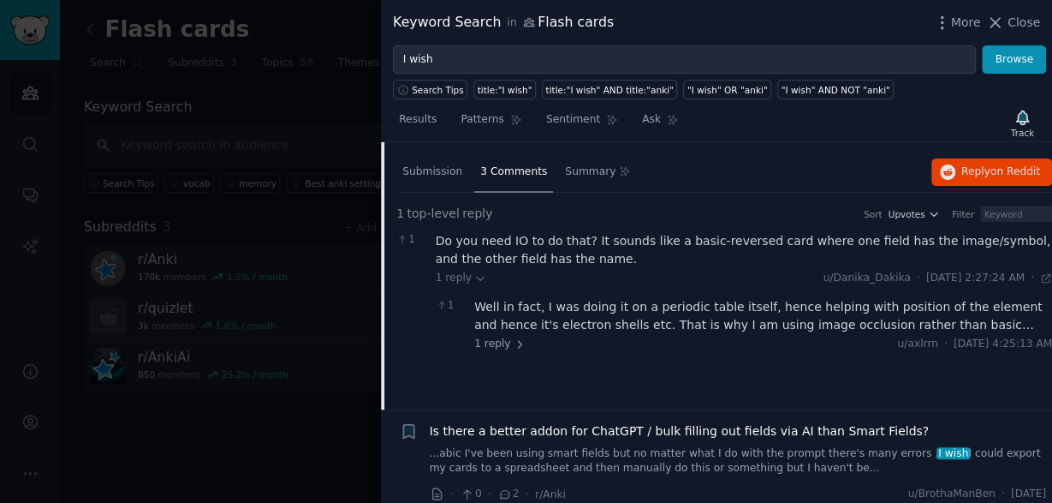
click at [530, 253] on div "Do you need IO to do that? It sounds like a basic-reversed card where one field…" at bounding box center [744, 250] width 617 height 36
click at [532, 319] on div "Well in fact, I was doing it on a periodic table itself, hence helping with pos…" at bounding box center [763, 316] width 578 height 36
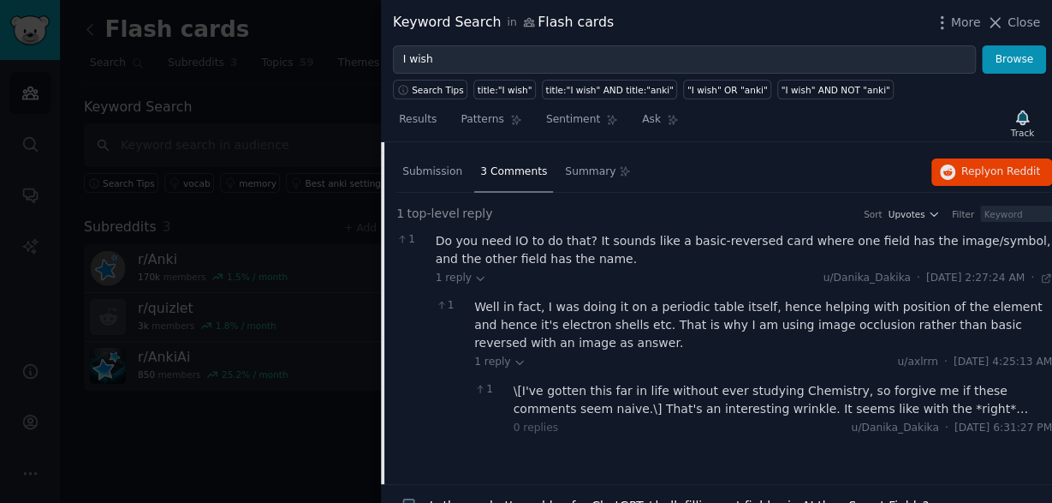
click at [673, 400] on div "\[I've gotten this far in life without ever studying Chemistry, so forgive me i…" at bounding box center [783, 400] width 539 height 36
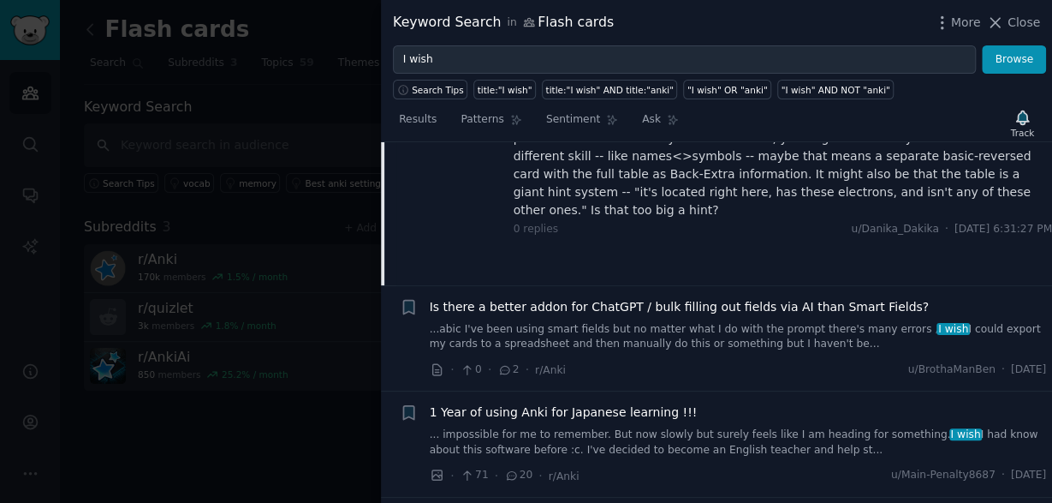
scroll to position [707, 0]
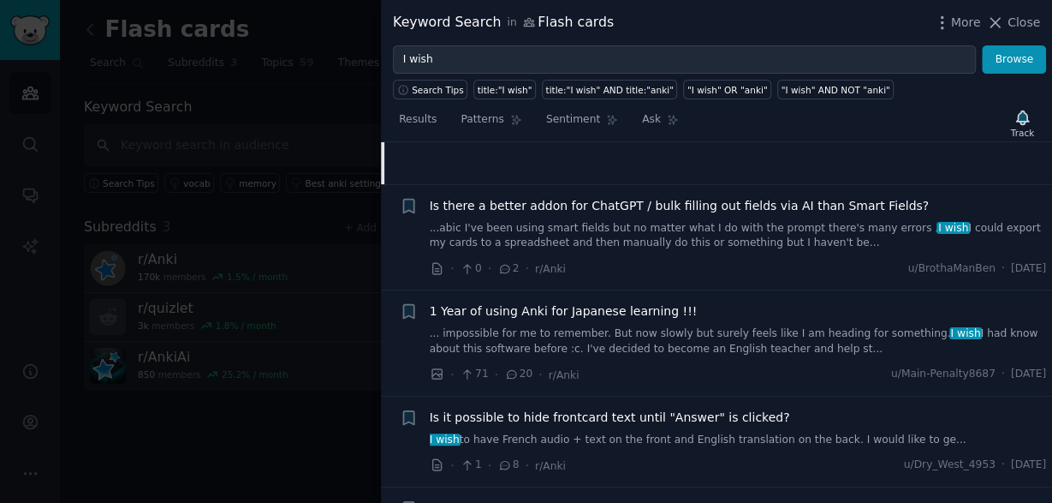
click at [754, 221] on link "...abic I've been using smart fields but no matter what I do with the prompt th…" at bounding box center [738, 236] width 617 height 30
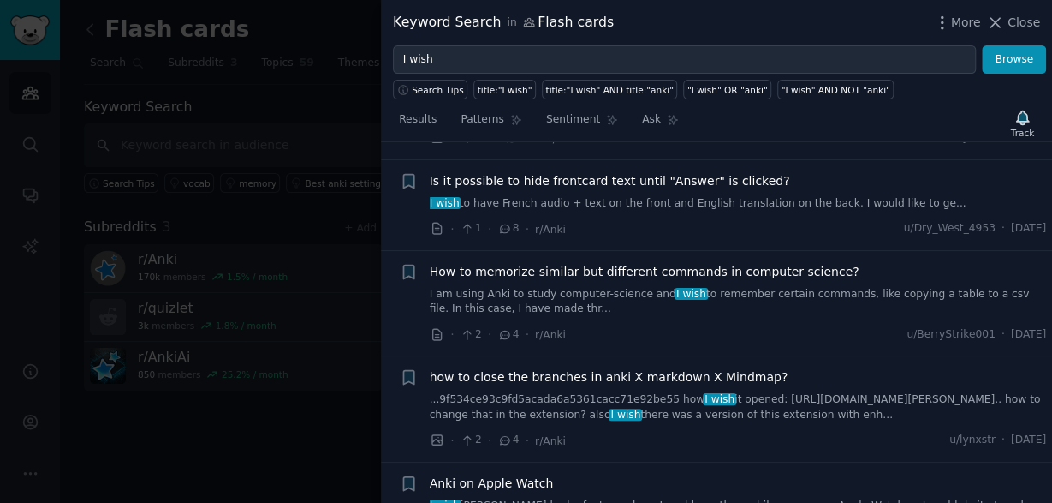
scroll to position [718, 0]
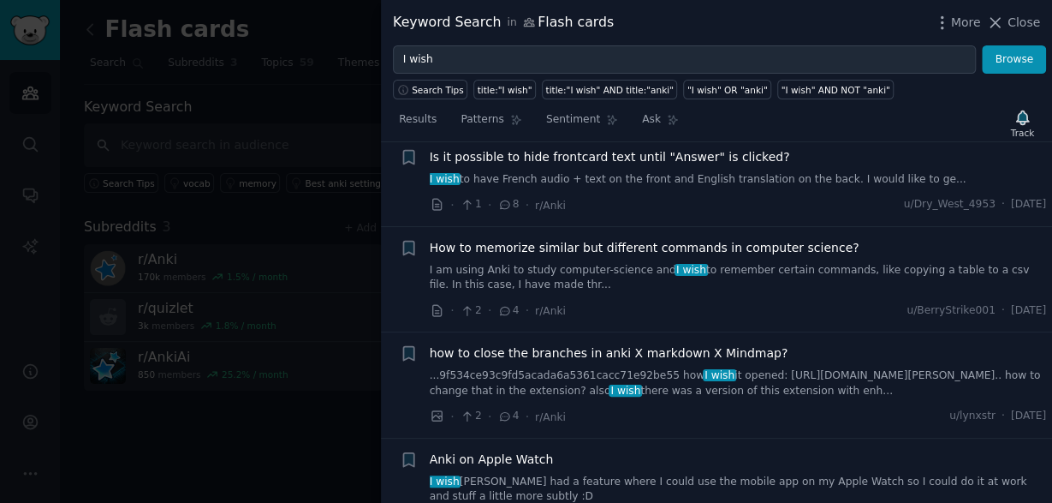
click at [755, 274] on link "I am using Anki to study computer-science and I wish to remember certain comman…" at bounding box center [738, 278] width 617 height 30
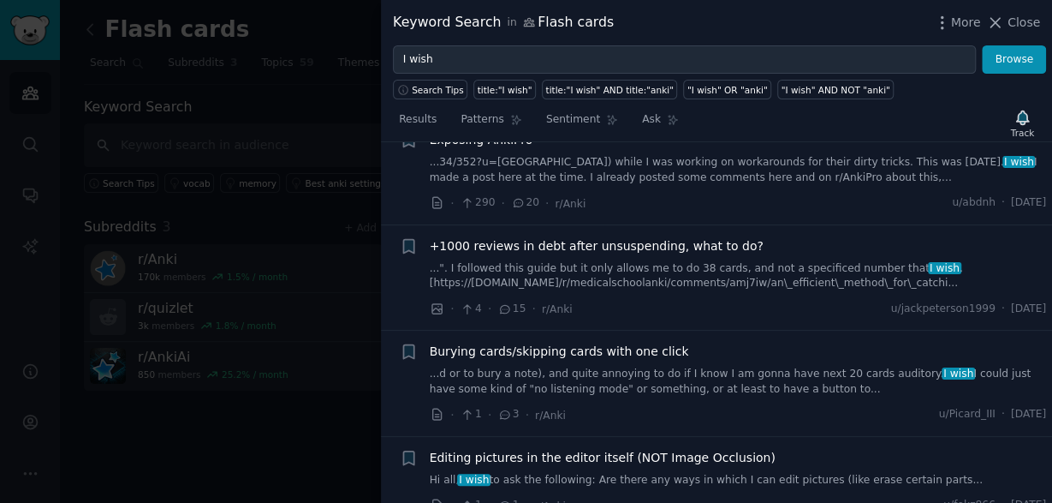
scroll to position [1595, 0]
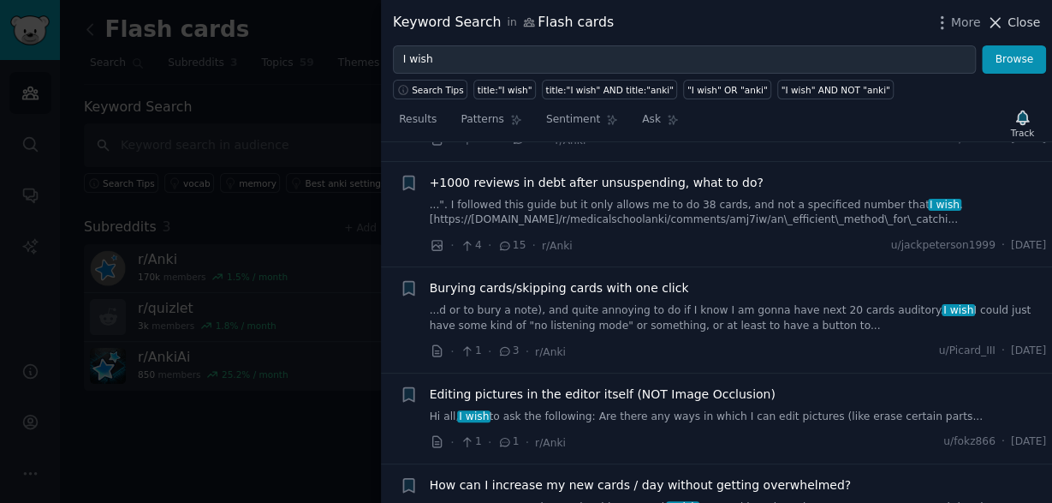
click at [1020, 25] on span "Close" at bounding box center [1024, 23] width 33 height 18
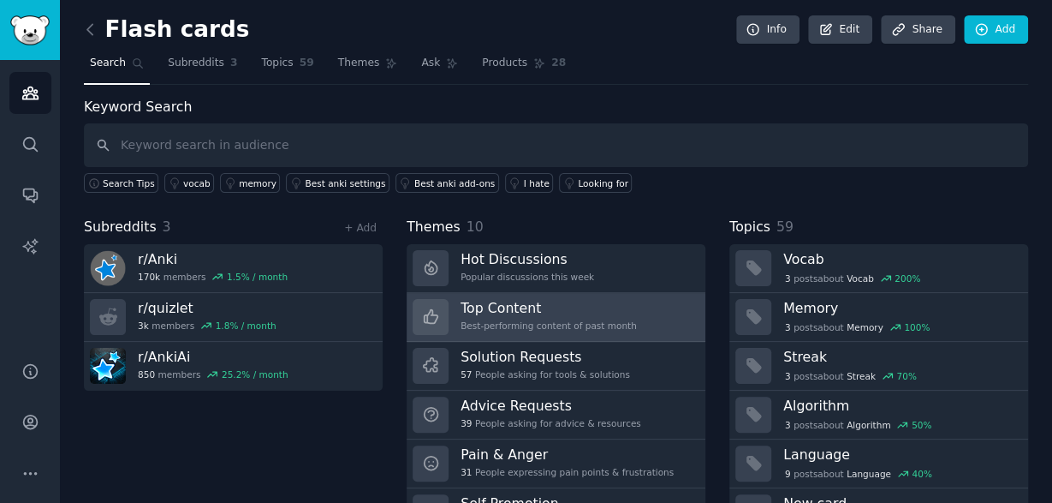
scroll to position [84, 0]
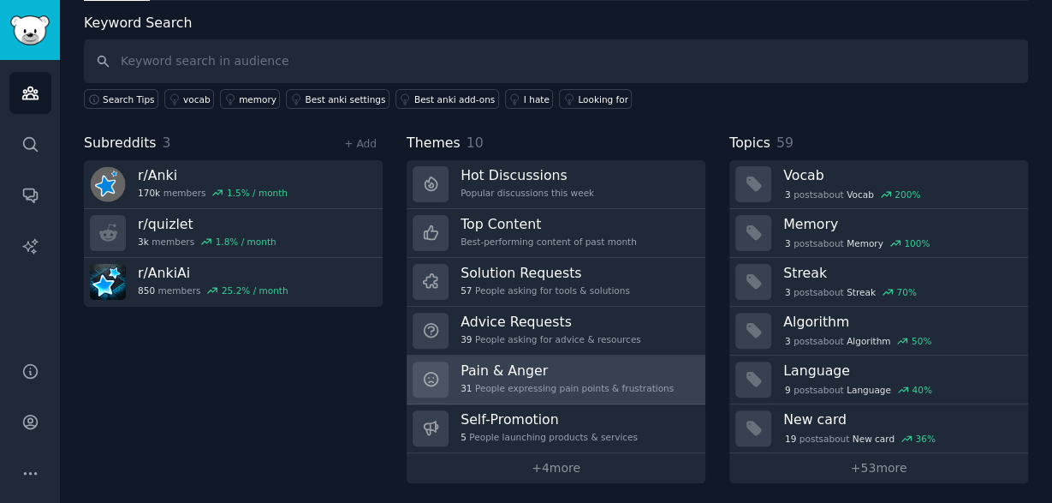
click at [591, 363] on h3 "Pain & Anger" at bounding box center [567, 370] width 213 height 18
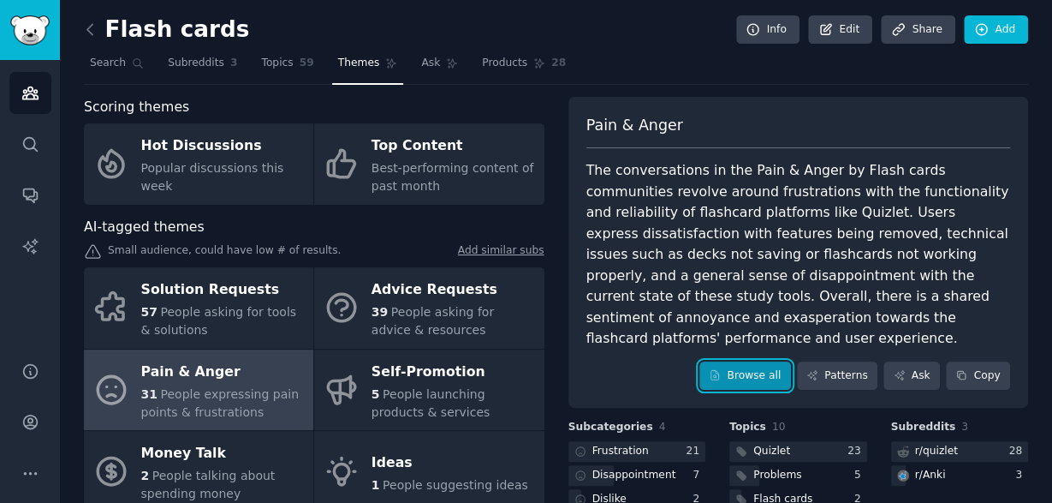
click at [741, 364] on link "Browse all" at bounding box center [746, 375] width 92 height 29
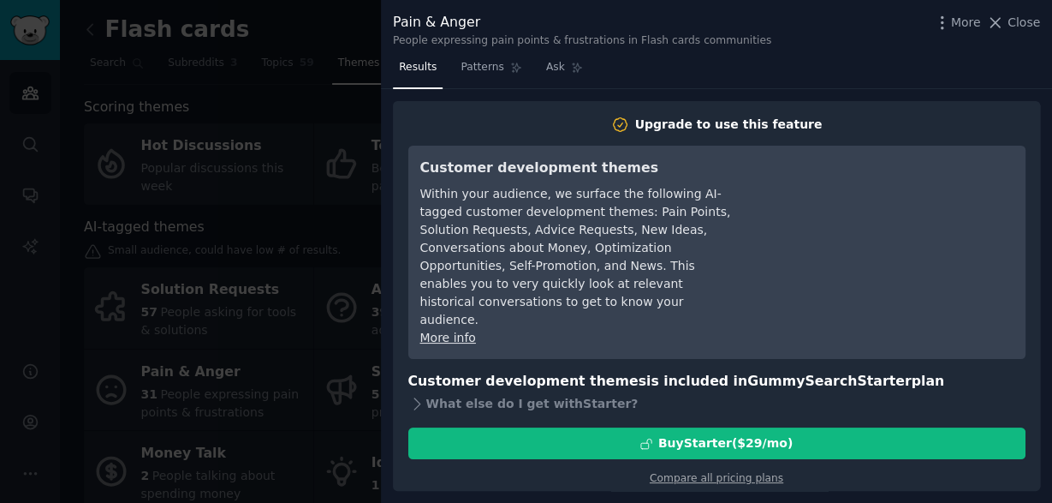
click at [359, 310] on div at bounding box center [526, 251] width 1052 height 503
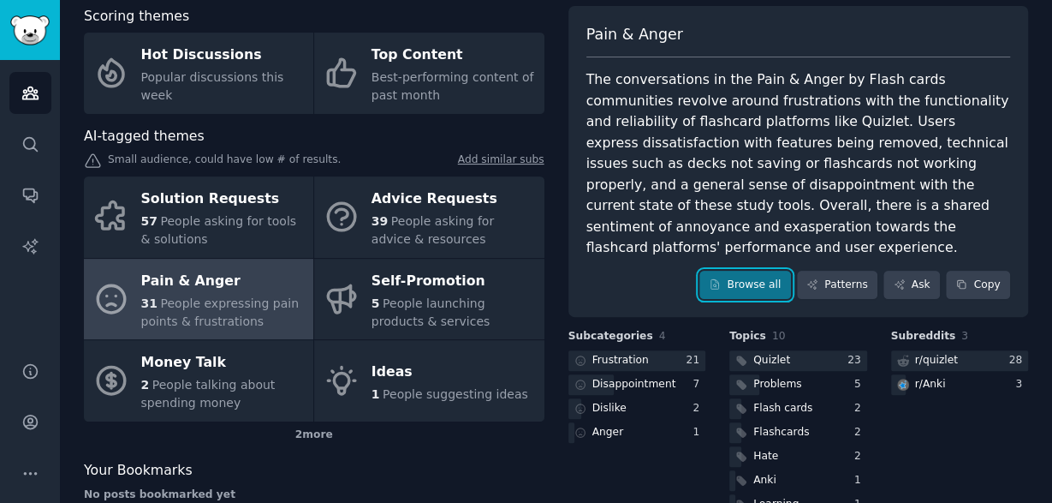
scroll to position [178, 0]
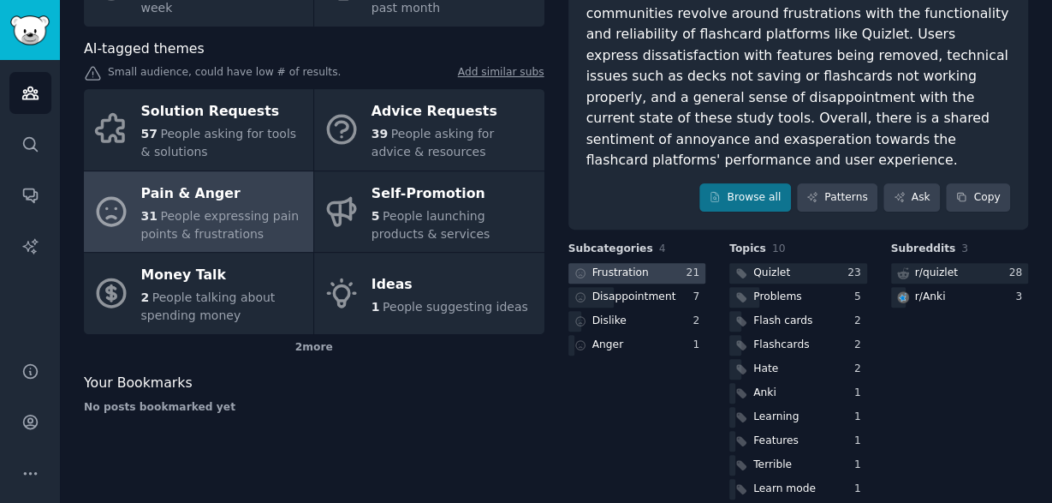
click at [643, 263] on div "Frustration" at bounding box center [611, 273] width 84 height 21
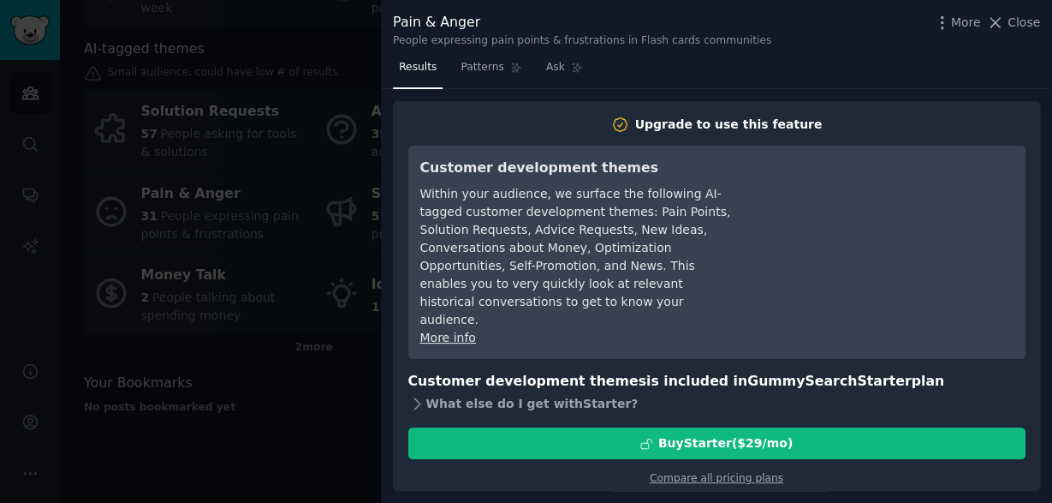
click at [516, 391] on div "What else do I get with Starter ?" at bounding box center [716, 403] width 617 height 24
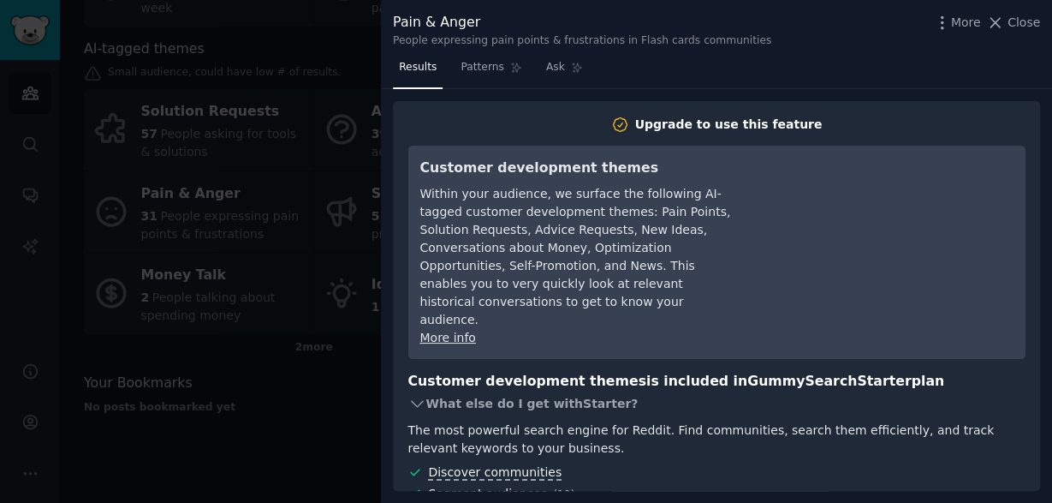
scroll to position [171, 0]
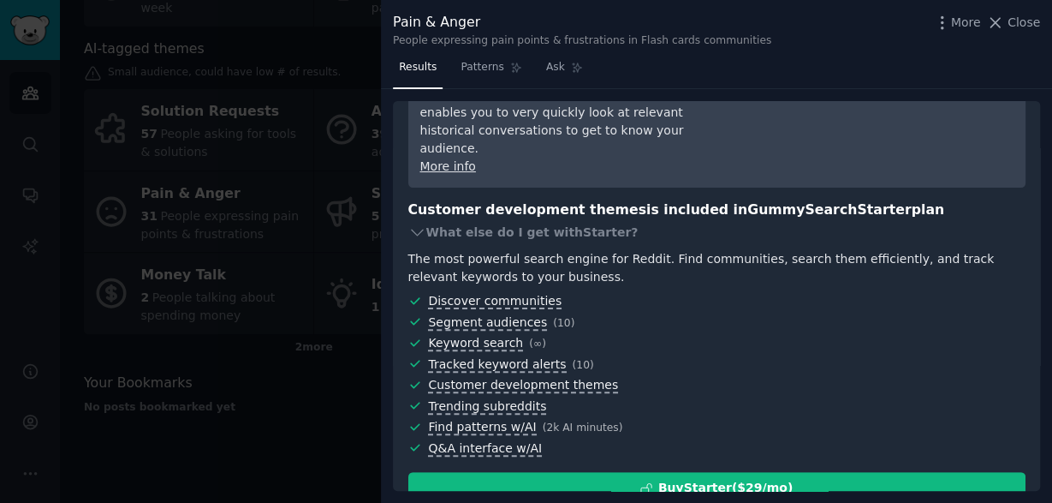
click at [301, 462] on div at bounding box center [526, 251] width 1052 height 503
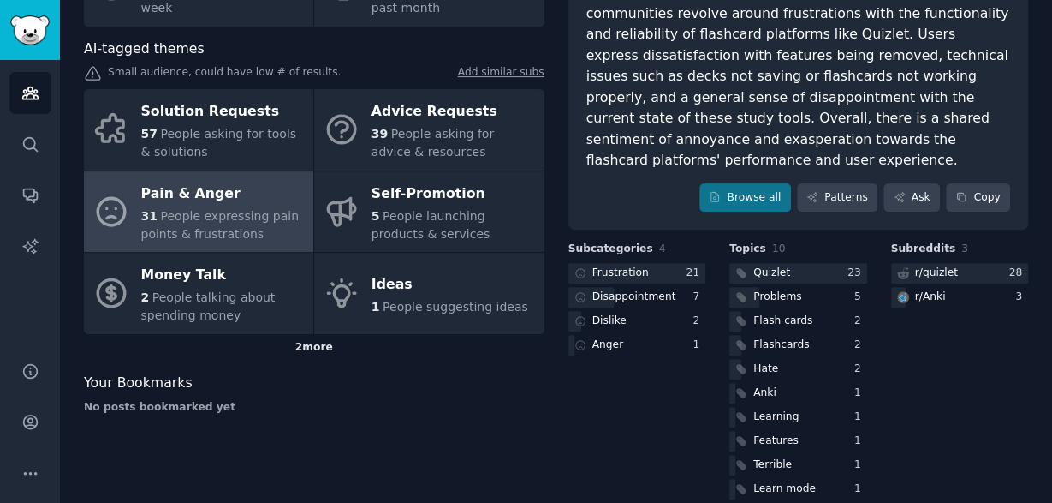
click at [308, 346] on div "2 more" at bounding box center [314, 347] width 461 height 27
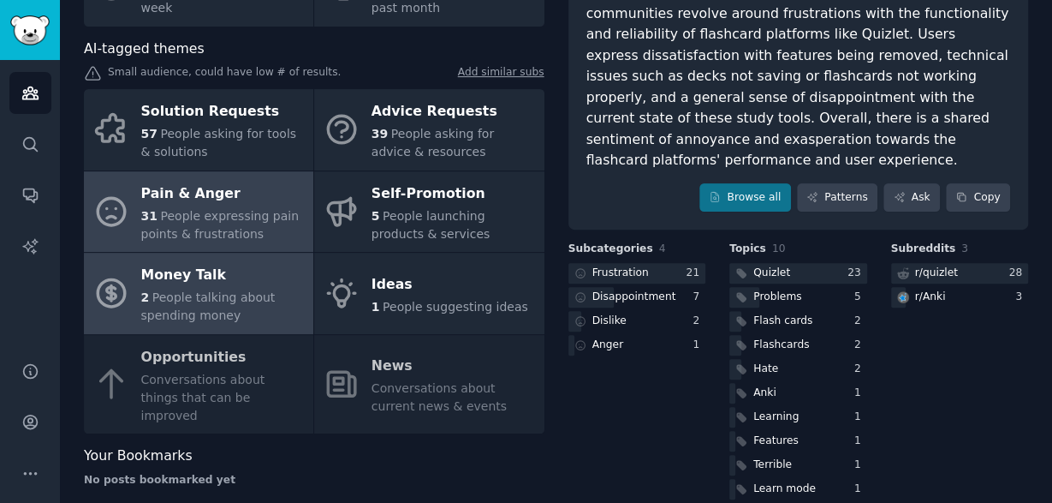
click at [249, 268] on div "Money Talk" at bounding box center [223, 275] width 164 height 27
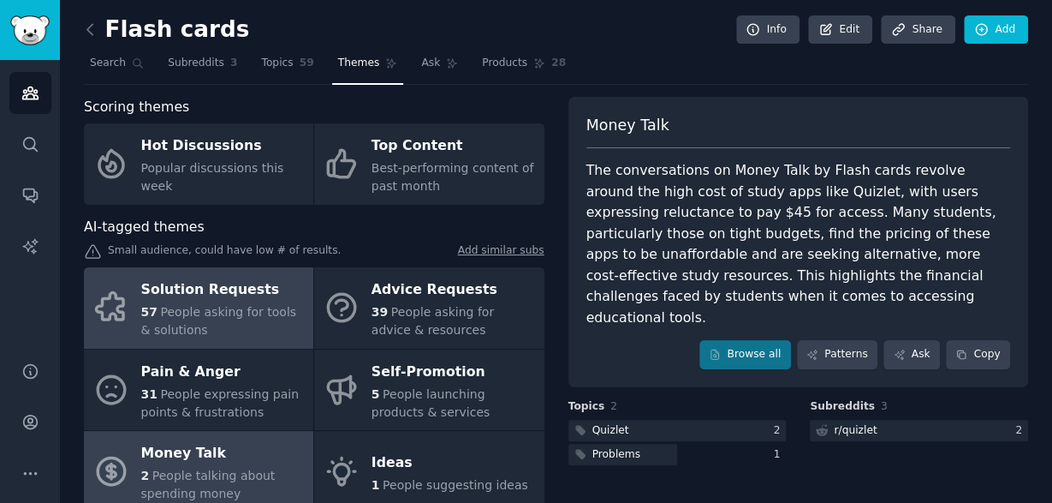
click at [248, 319] on div "57 People asking for tools & solutions" at bounding box center [223, 321] width 164 height 36
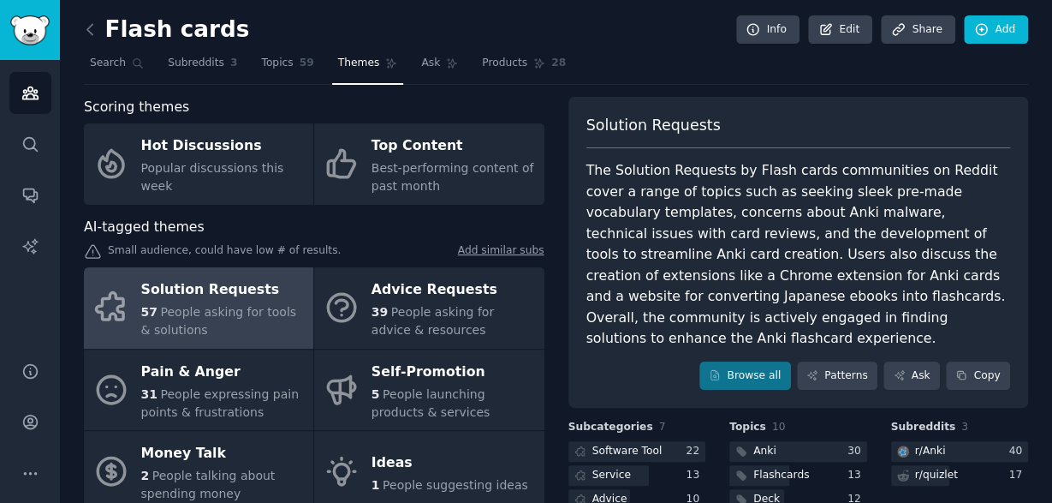
click at [506, 254] on link "Add similar subs" at bounding box center [501, 252] width 86 height 18
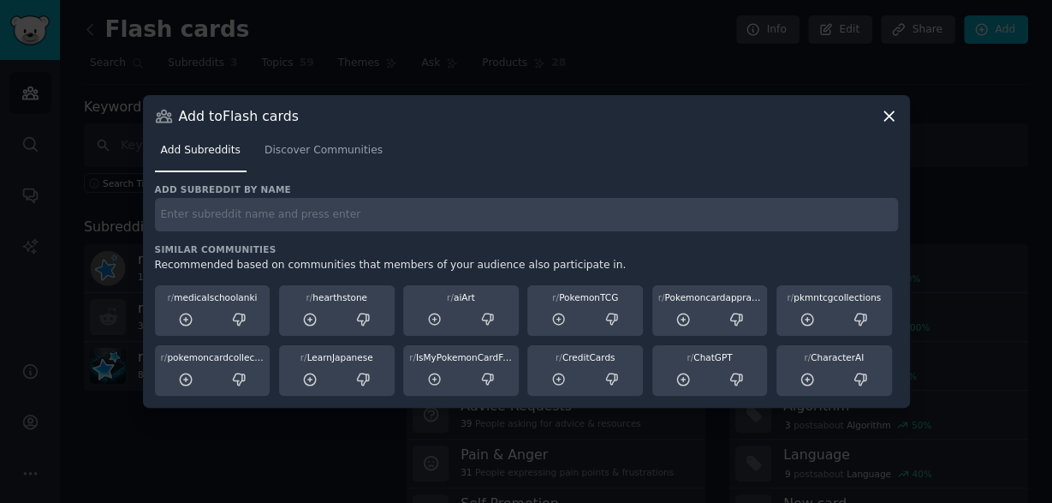
click at [72, 321] on div at bounding box center [526, 251] width 1052 height 503
